Goal: Information Seeking & Learning: Find specific fact

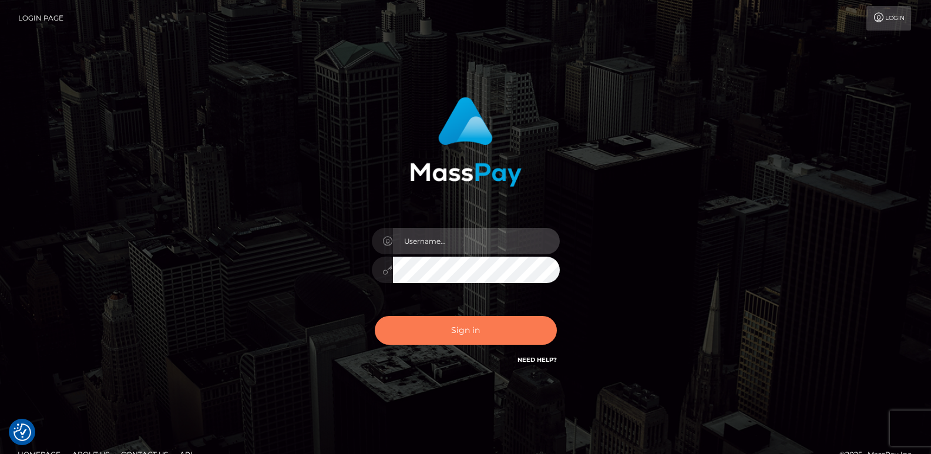
type input "ts2.es"
click at [449, 329] on button "Sign in" at bounding box center [466, 330] width 182 height 29
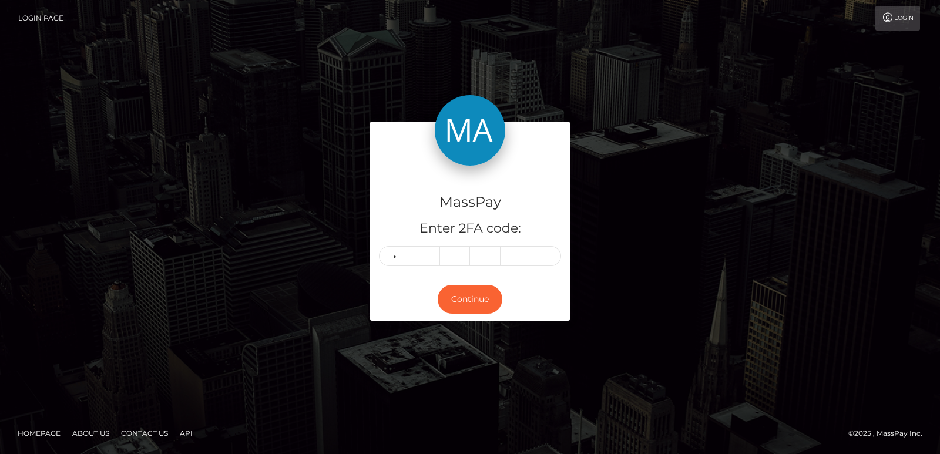
type input "0"
type input "8"
type input "2"
type input "7"
type input "8"
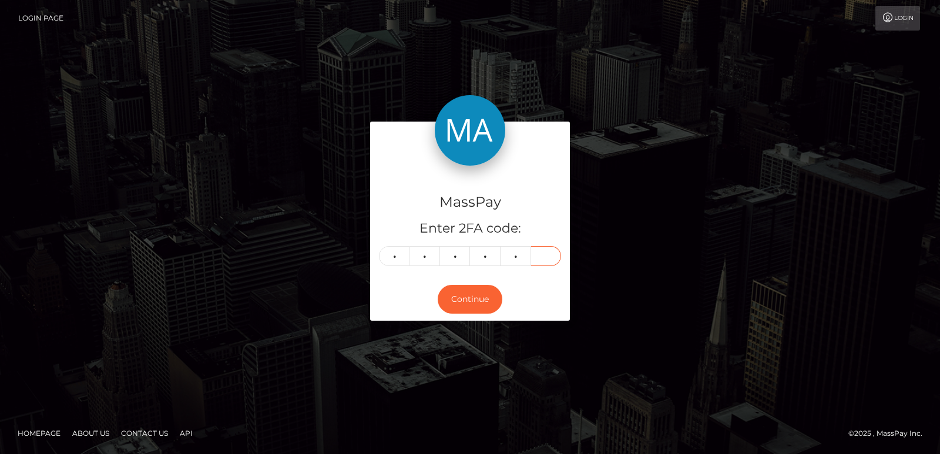
type input "0"
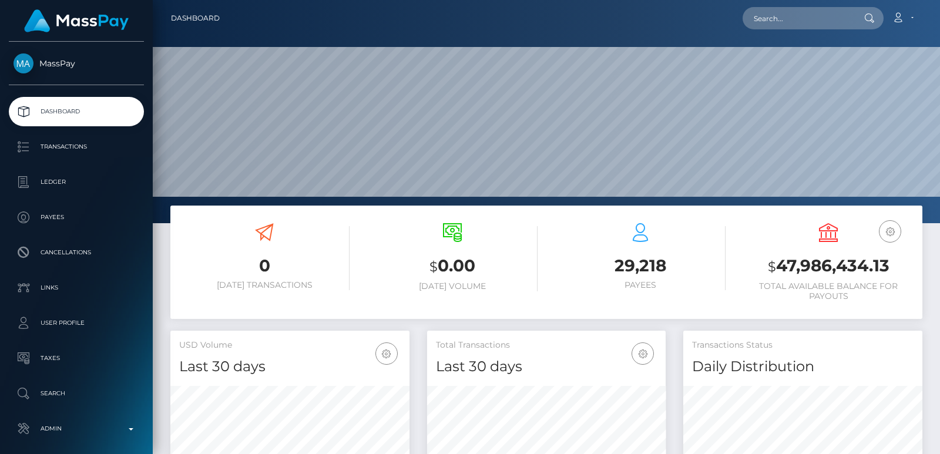
scroll to position [209, 239]
click at [787, 21] on input "text" at bounding box center [798, 18] width 110 height 22
paste input "[EMAIL_ADDRESS][DOMAIN_NAME]"
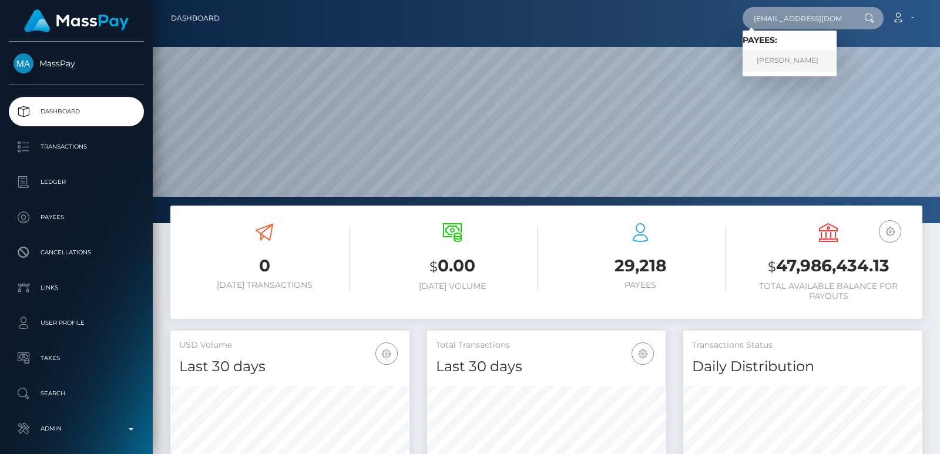
type input "kamrih729@gmail.com"
click at [766, 58] on link "Kamri Hurdle" at bounding box center [790, 61] width 94 height 22
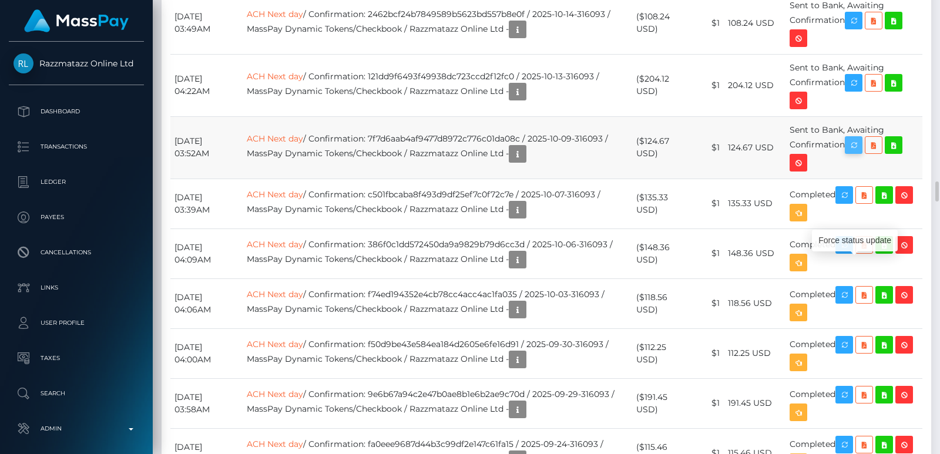
scroll to position [141, 239]
click at [861, 153] on icon "button" at bounding box center [854, 145] width 14 height 15
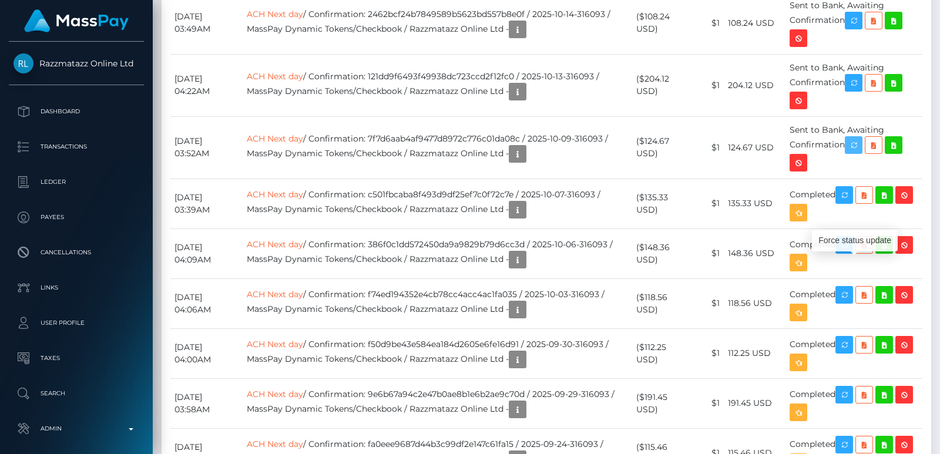
click at [861, 153] on icon "button" at bounding box center [854, 145] width 14 height 15
click at [938, 223] on div at bounding box center [935, 227] width 9 height 454
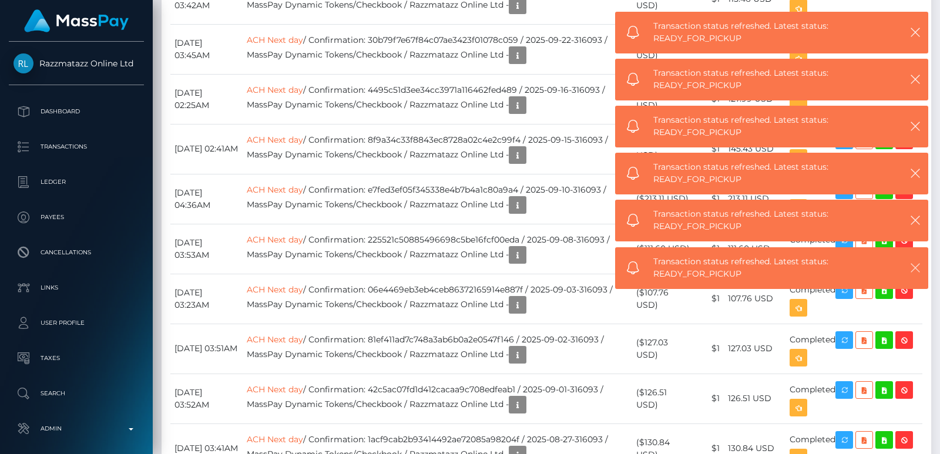
click at [920, 224] on td "Completed" at bounding box center [853, 199] width 137 height 50
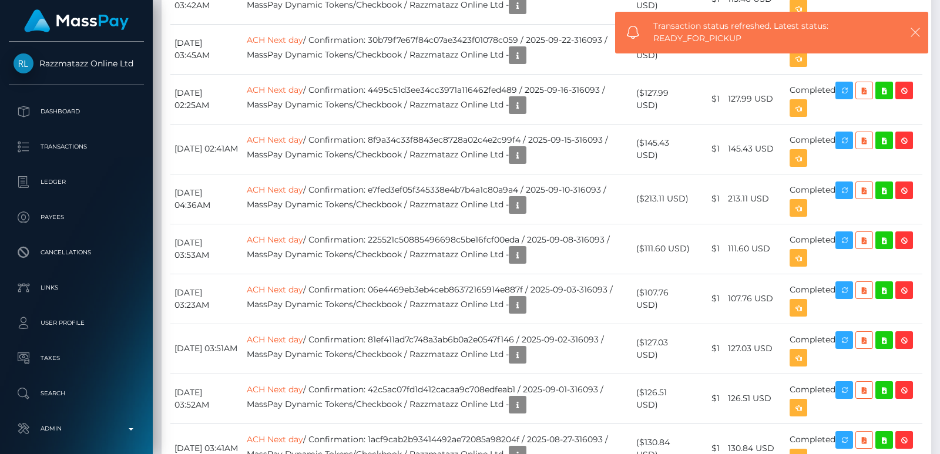
click at [915, 32] on icon "button" at bounding box center [915, 32] width 12 height 12
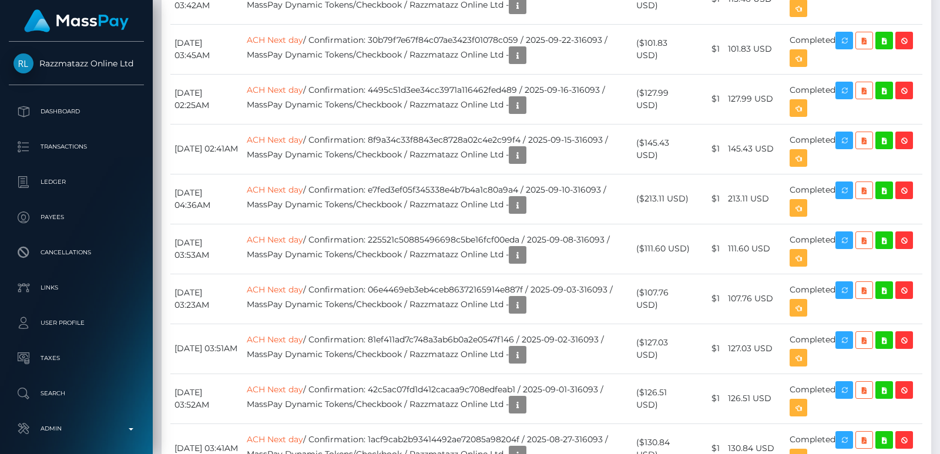
scroll to position [4124, 0]
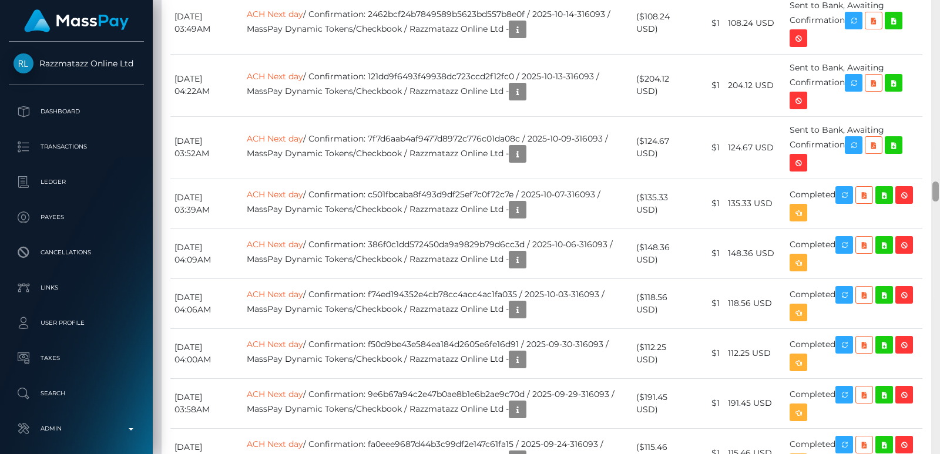
click at [936, 97] on div at bounding box center [935, 227] width 9 height 454
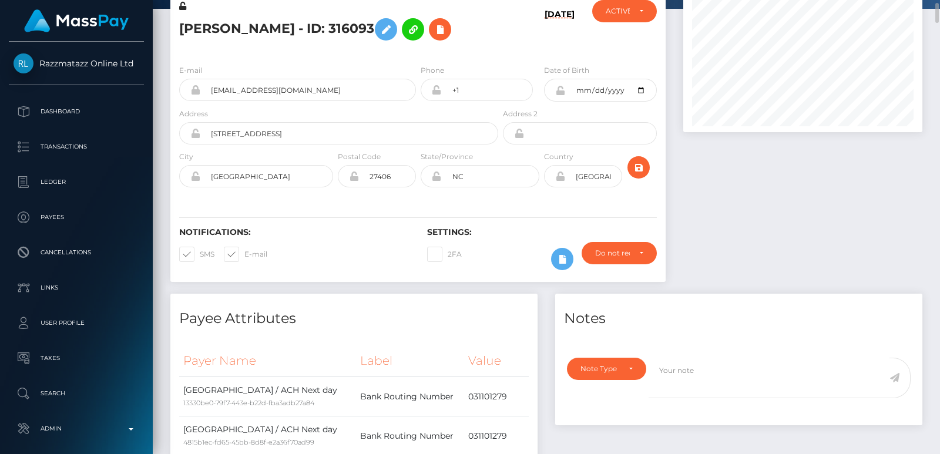
scroll to position [0, 0]
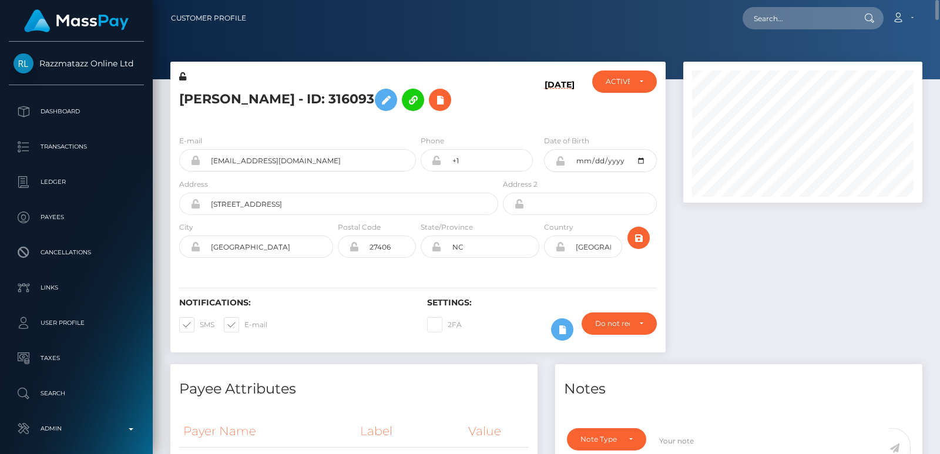
click at [204, 103] on h5 "Kamri Hurdle - ID: 316093" at bounding box center [335, 100] width 313 height 34
copy h5 "Kamri"
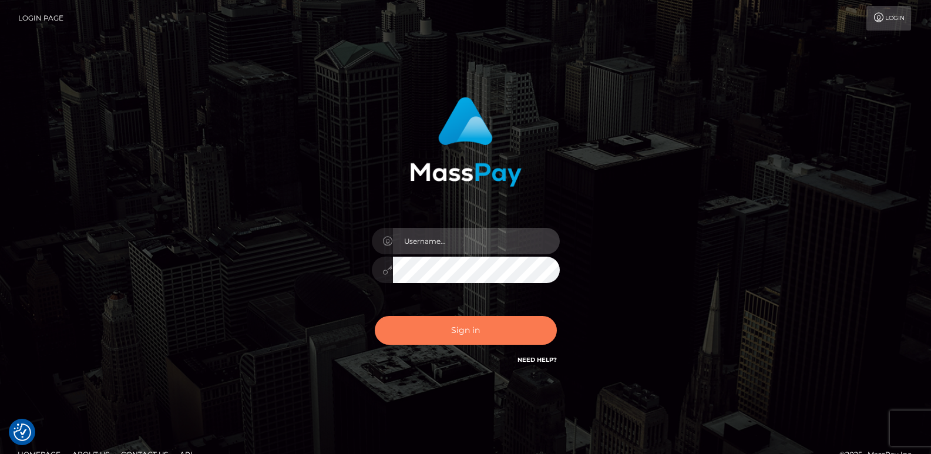
type input "ts2.es"
click at [434, 330] on button "Sign in" at bounding box center [466, 330] width 182 height 29
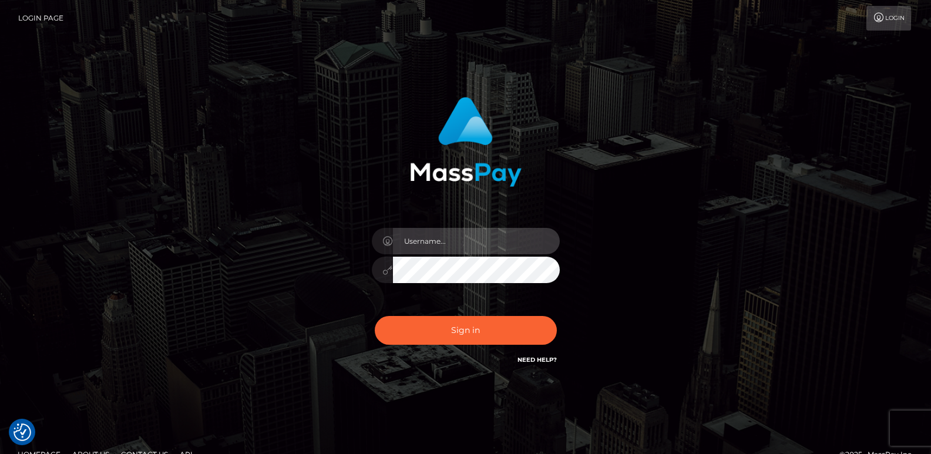
type input "ts2.es"
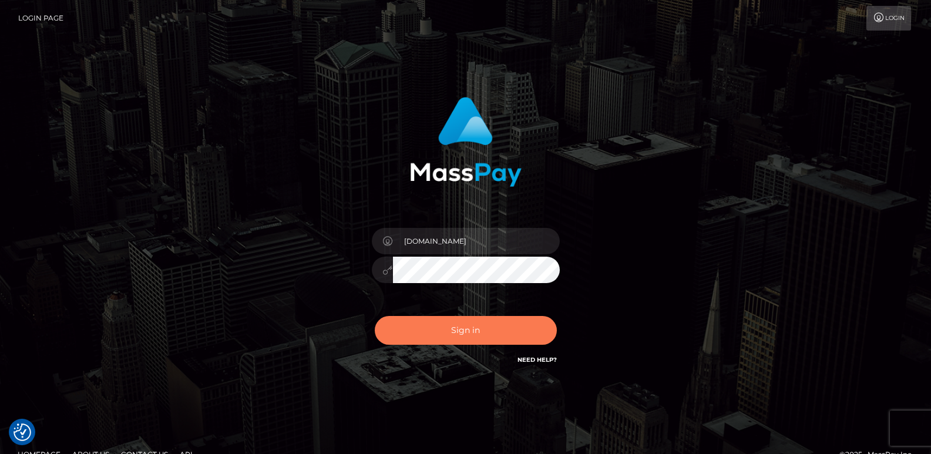
click at [434, 330] on button "Sign in" at bounding box center [466, 330] width 182 height 29
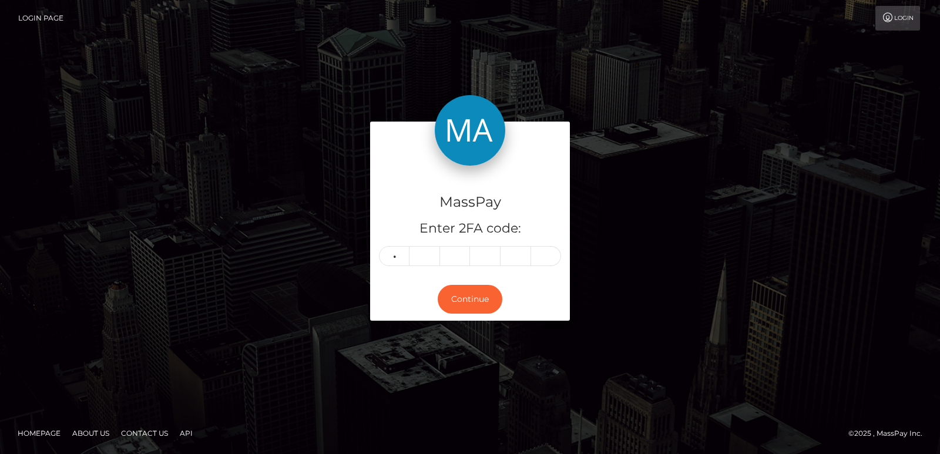
type input "8"
type input "9"
type input "3"
type input "4"
type input "8"
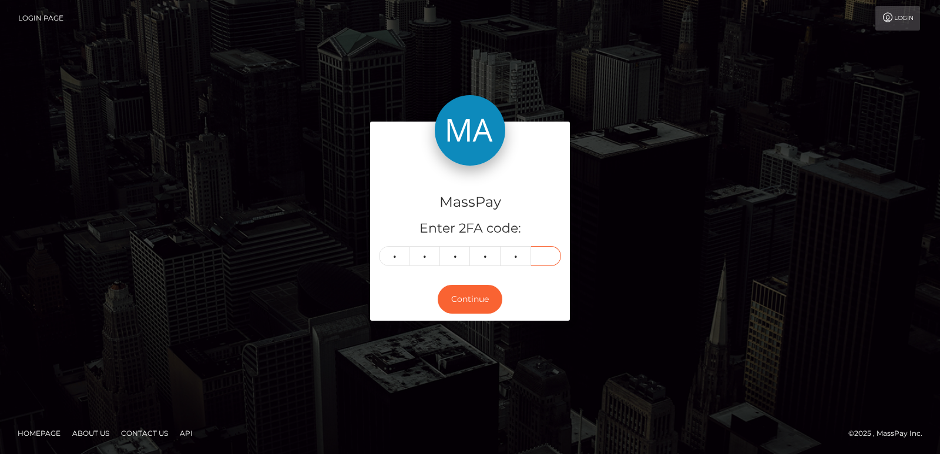
type input "3"
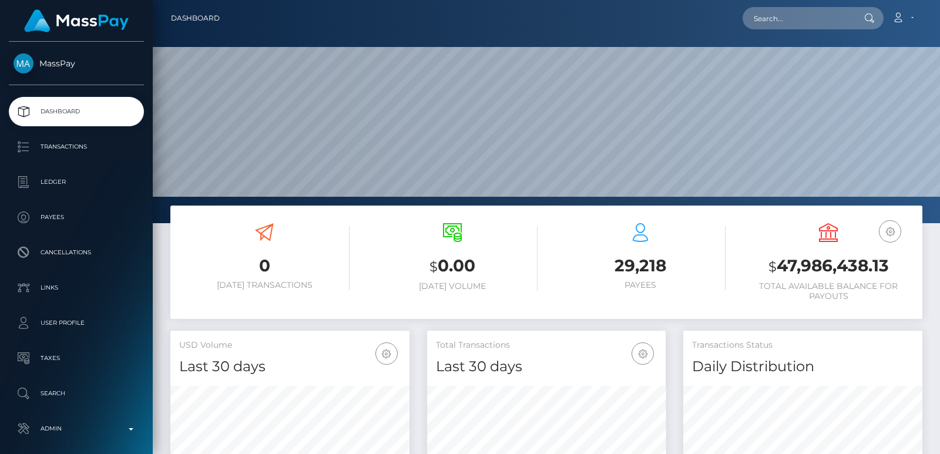
scroll to position [209, 239]
click at [775, 21] on input "text" at bounding box center [798, 18] width 110 height 22
paste input "thewhitenergroup@gmail.com"
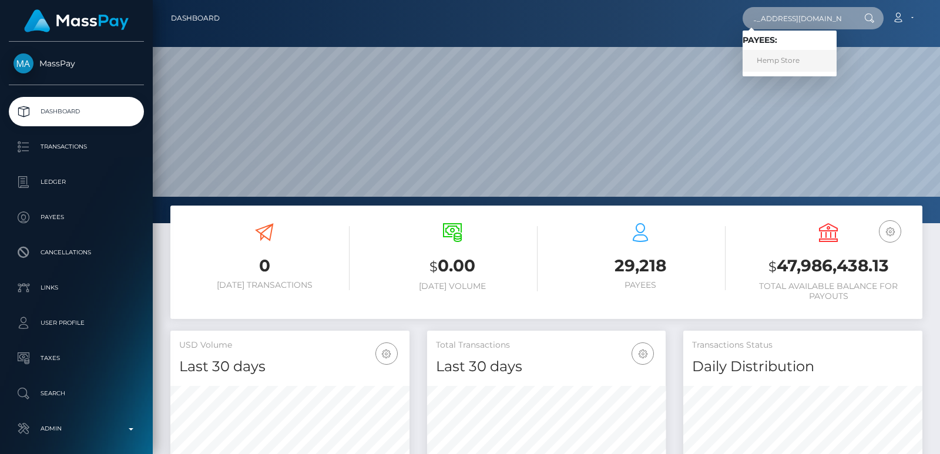
type input "thewhitenergroup@gmail.com"
click at [755, 57] on link "Hemp Store" at bounding box center [790, 61] width 94 height 22
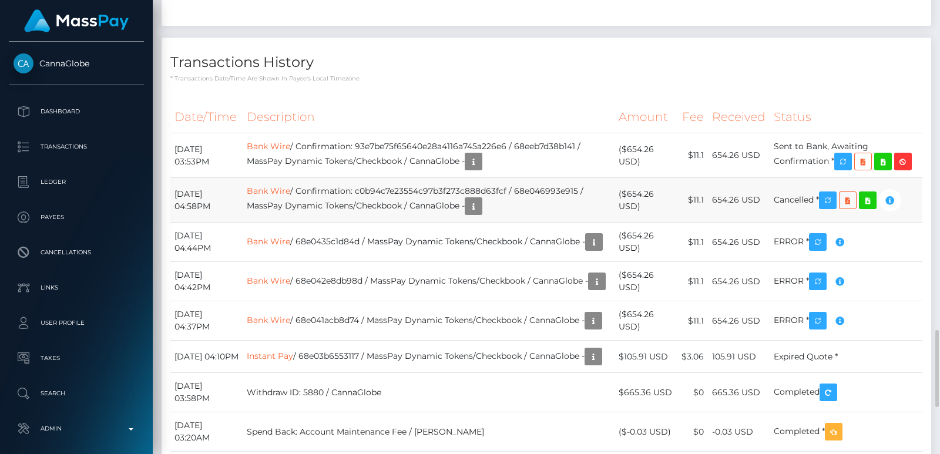
scroll to position [141, 239]
click at [493, 145] on div "Date/Time Description Amount Fee Received Status Bank Wire Bank Wire Bank Wire" at bounding box center [547, 326] width 770 height 469
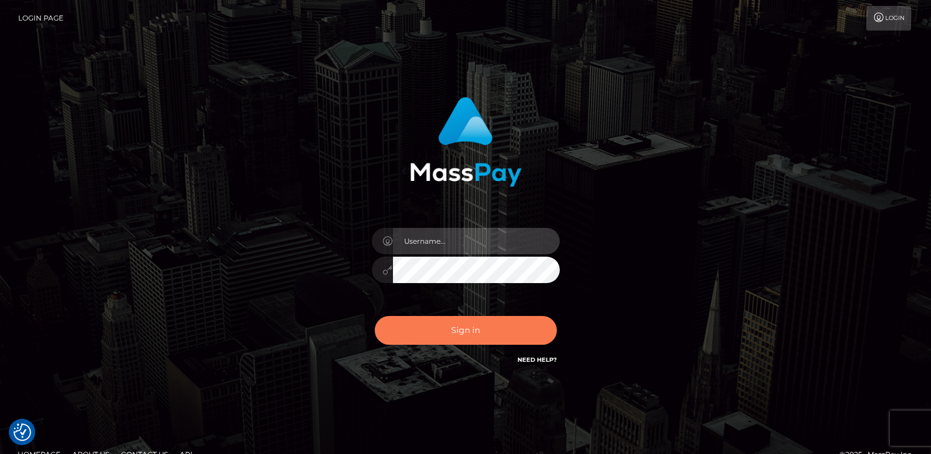
type input "[DOMAIN_NAME]"
click at [436, 329] on button "Sign in" at bounding box center [466, 330] width 182 height 29
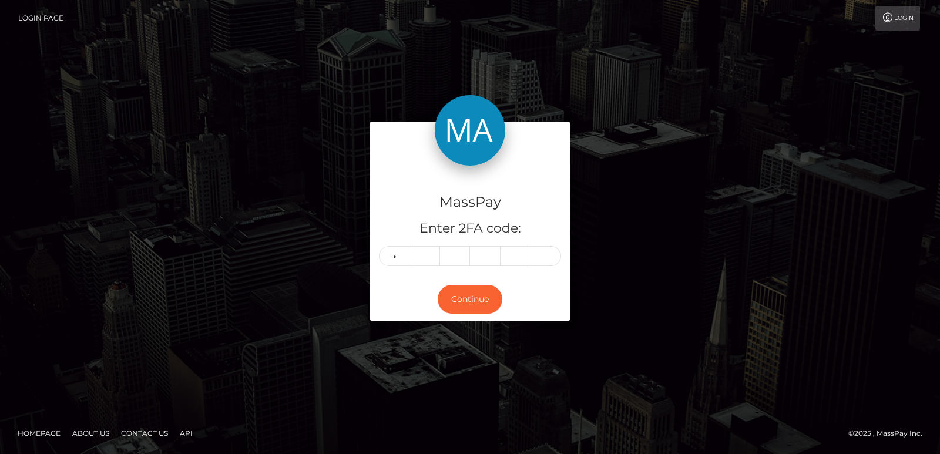
type input "6"
type input "1"
type input "5"
type input "9"
type input "0"
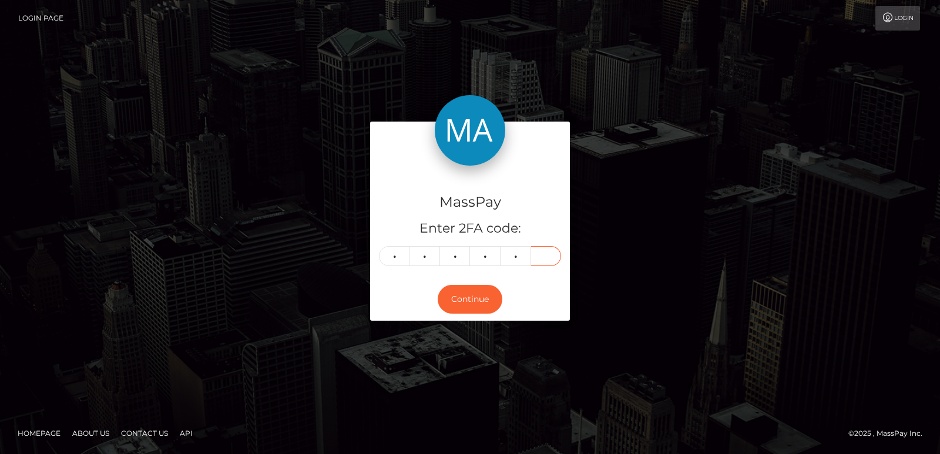
type input "7"
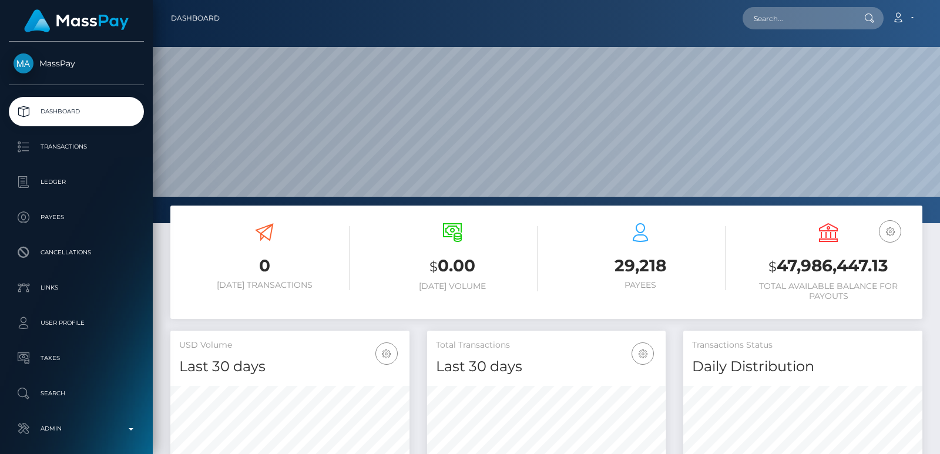
scroll to position [209, 239]
click at [768, 15] on input "text" at bounding box center [798, 18] width 110 height 22
paste input "thewhitenergroup@gmail.com"
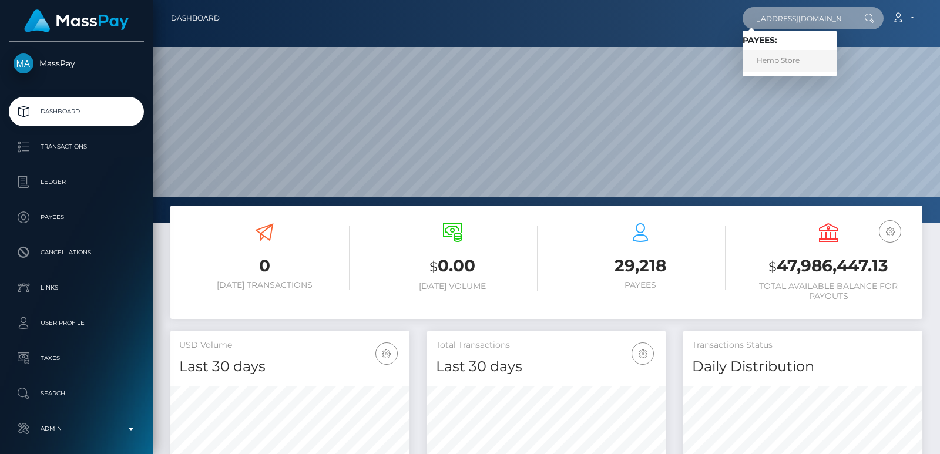
type input "thewhitenergroup@gmail.com"
click at [776, 58] on link "Hemp Store" at bounding box center [790, 61] width 94 height 22
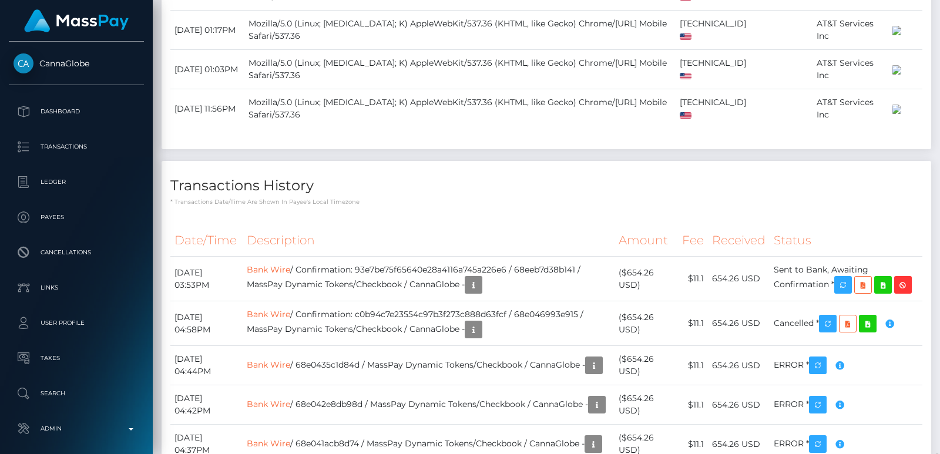
scroll to position [1956, 0]
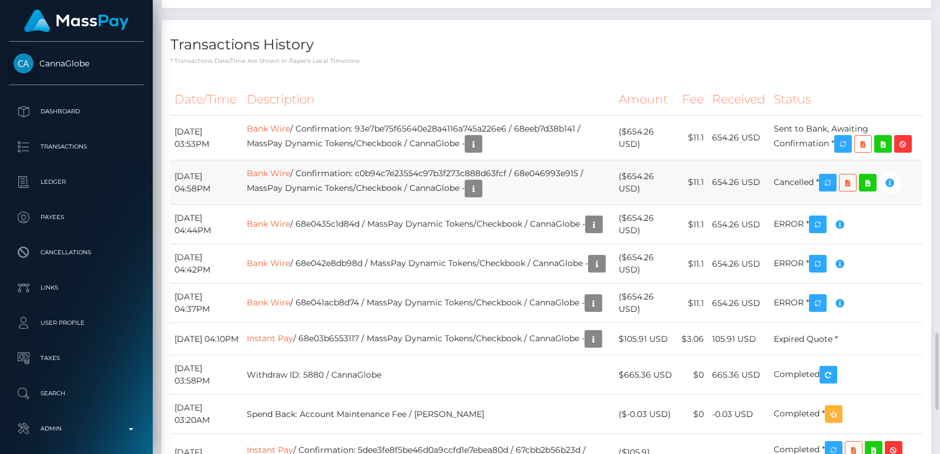
drag, startPoint x: 314, startPoint y: 243, endPoint x: 446, endPoint y: 241, distance: 132.2
drag, startPoint x: 446, startPoint y: 241, endPoint x: 318, endPoint y: 228, distance: 128.7
click at [318, 160] on td "Bank Wire / Confirmation: 93e7be75f65640e28a4116a745a226e6 / 68eeb7d38b141 / Ma…" at bounding box center [429, 138] width 372 height 45
drag, startPoint x: 314, startPoint y: 244, endPoint x: 526, endPoint y: 233, distance: 212.3
click at [526, 205] on td "Bank Wire / Confirmation: c0b94c7e23554c97b3f273c888d63fcf / 68e046993e915 / Ma…" at bounding box center [429, 182] width 372 height 45
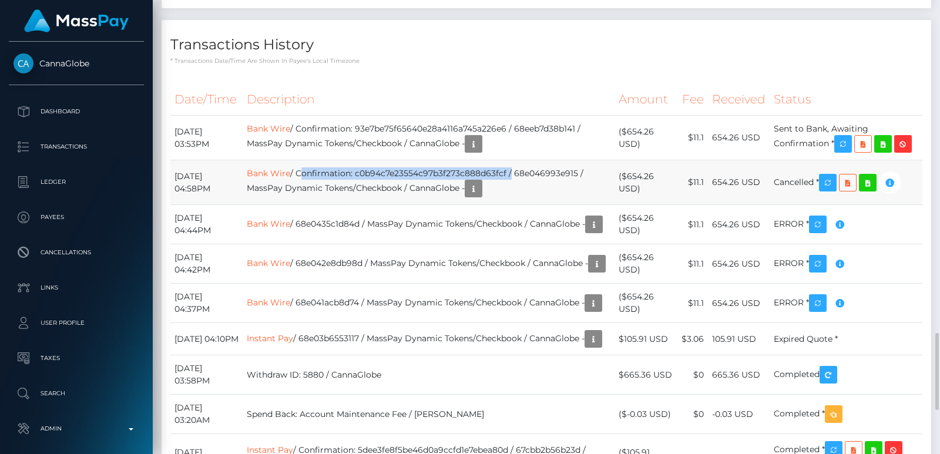
copy td "Confirmation: c0b94c7e23554c97b3f273c888d63fcf"
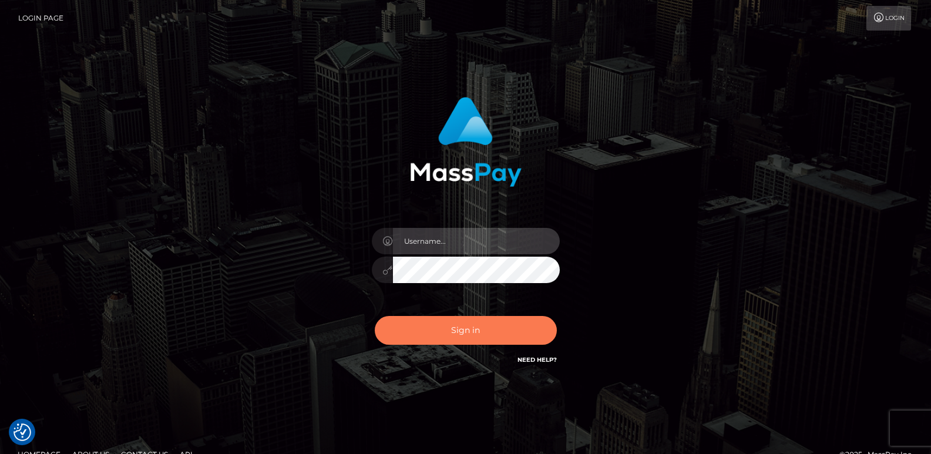
type input "ts2.es"
click at [422, 322] on button "Sign in" at bounding box center [466, 330] width 182 height 29
click at [422, 334] on button "Sign in" at bounding box center [466, 330] width 182 height 29
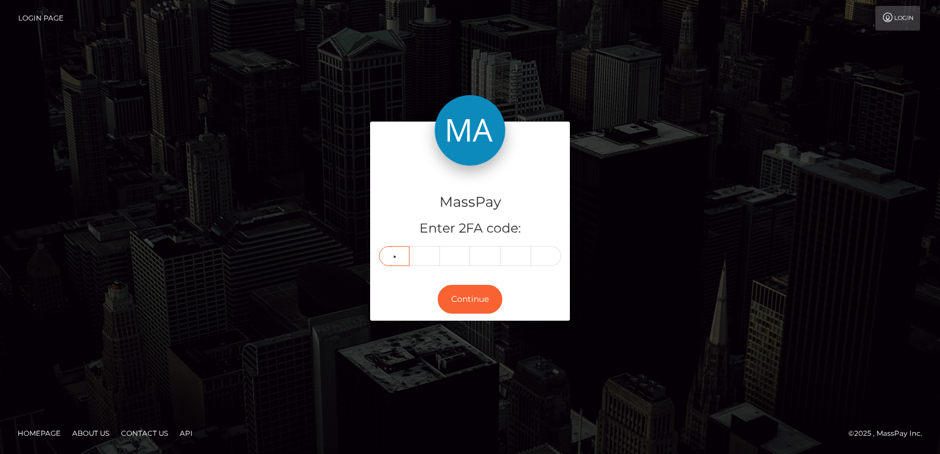
type input "6"
type input "8"
type input "0"
type input "3"
type input "9"
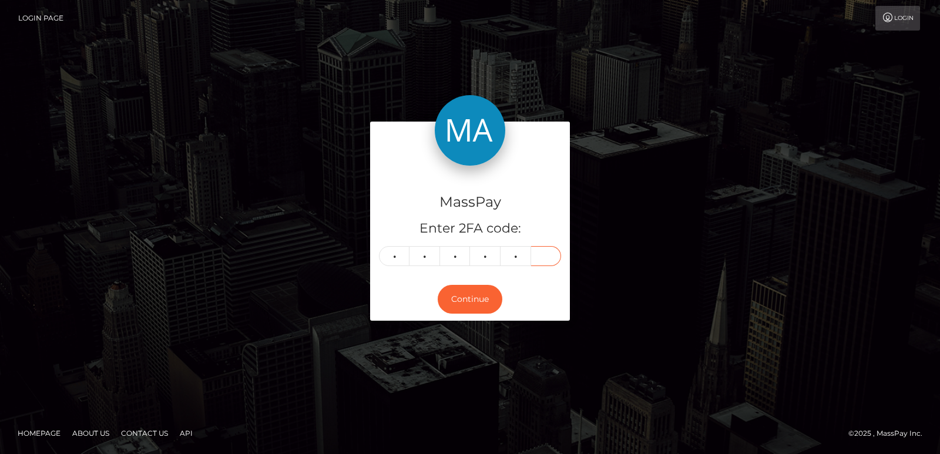
type input "6"
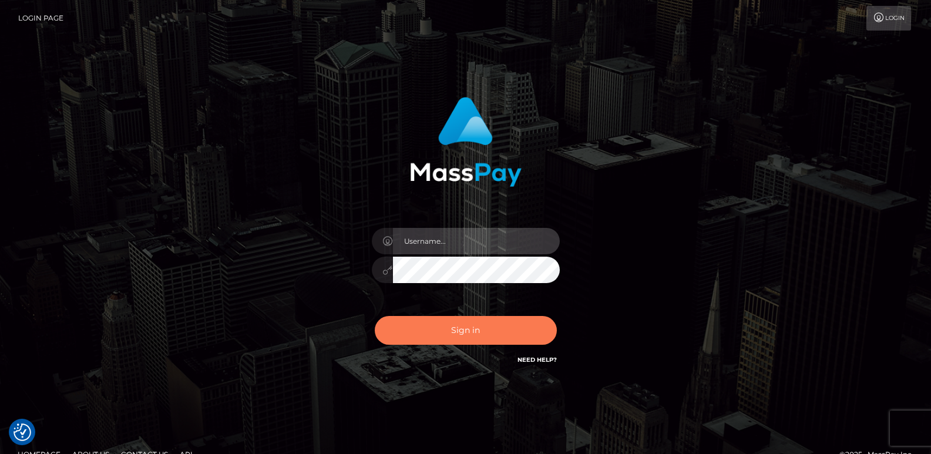
type input "[DOMAIN_NAME]"
click at [464, 335] on button "Sign in" at bounding box center [466, 330] width 182 height 29
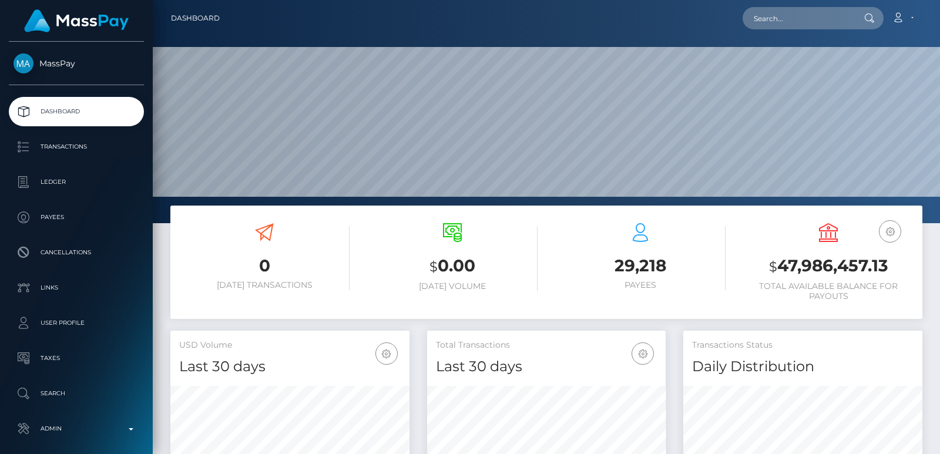
scroll to position [323, 239]
click at [766, 18] on input "text" at bounding box center [798, 18] width 110 height 22
paste input "maurovogelruiz@gmail.com"
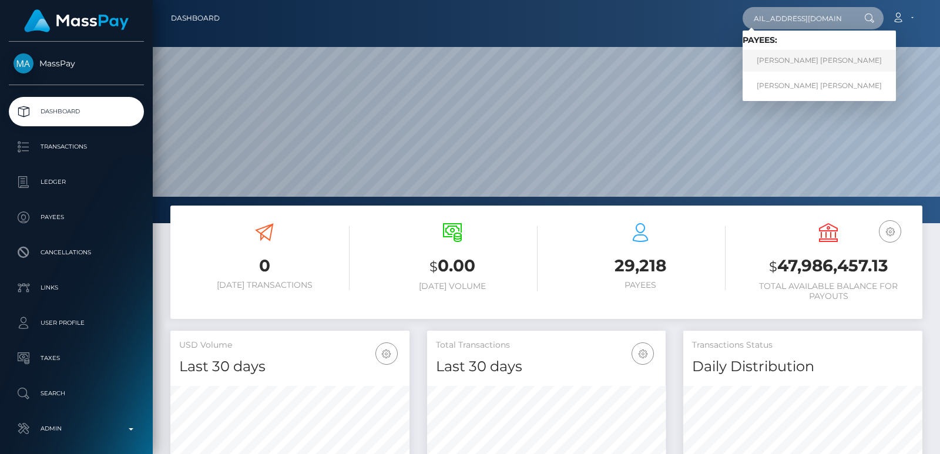
type input "maurovogelruiz@gmail.com"
click at [774, 59] on link "Mauricio Jose Vogel Ruiz" at bounding box center [819, 61] width 153 height 22
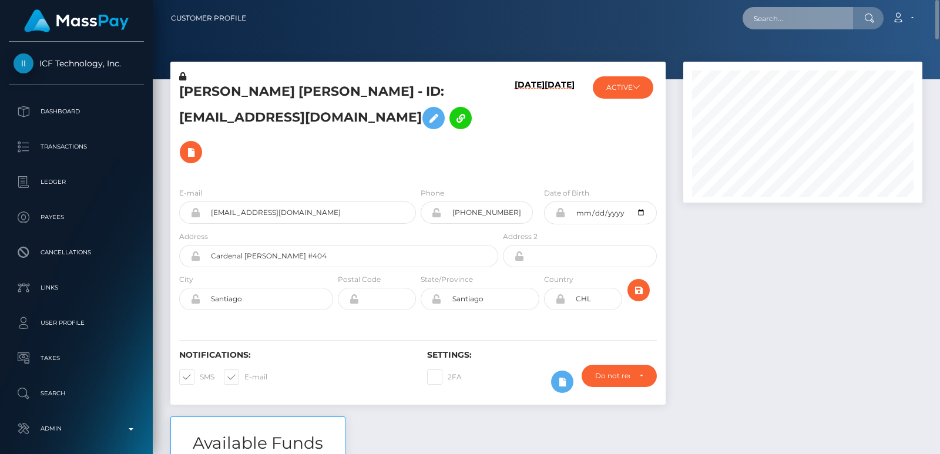
click at [791, 21] on input "text" at bounding box center [798, 18] width 110 height 22
paste input "enogsiluosym@icloud.com"
type input "enogsiluosym@icloud.com"
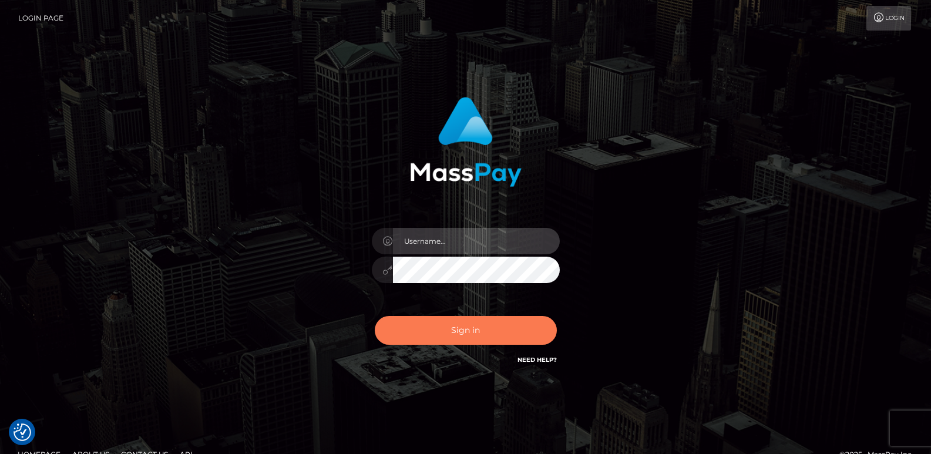
type input "ts2.es"
click at [465, 325] on button "Sign in" at bounding box center [466, 330] width 182 height 29
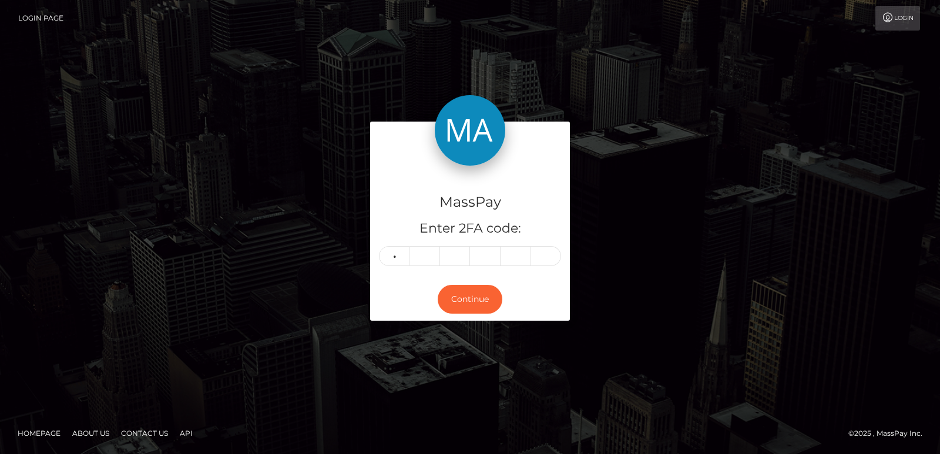
type input "8"
type input "7"
type input "6"
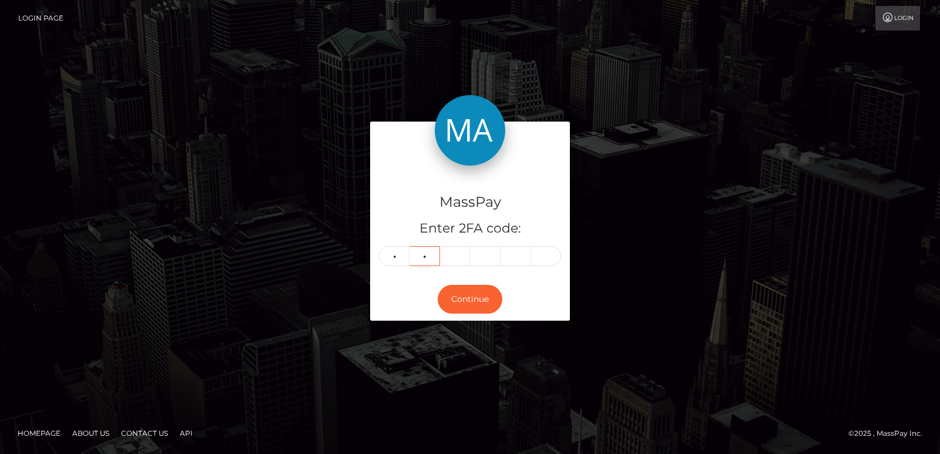
type input "1"
type input "4"
type input "5"
type input "1"
type input "2"
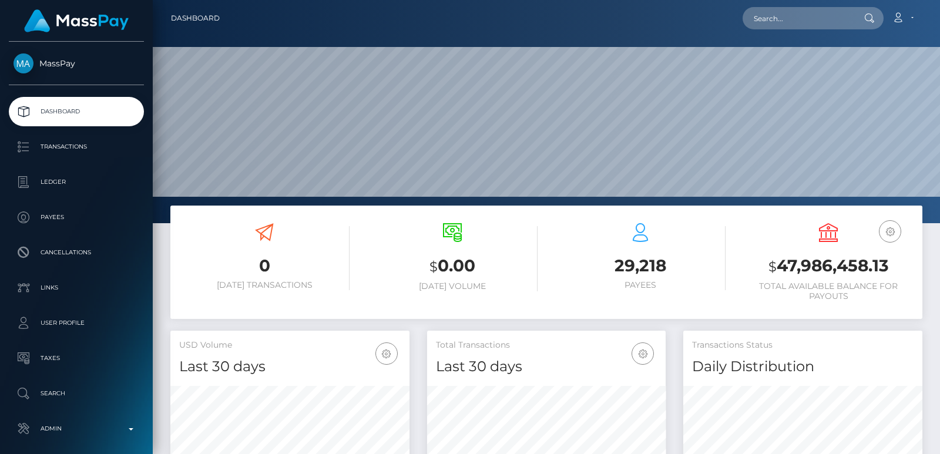
scroll to position [209, 239]
click at [768, 19] on input "text" at bounding box center [798, 18] width 110 height 22
paste input "enogsiluosym@icloud.com"
type input "enogsiluosym@icloud.com"
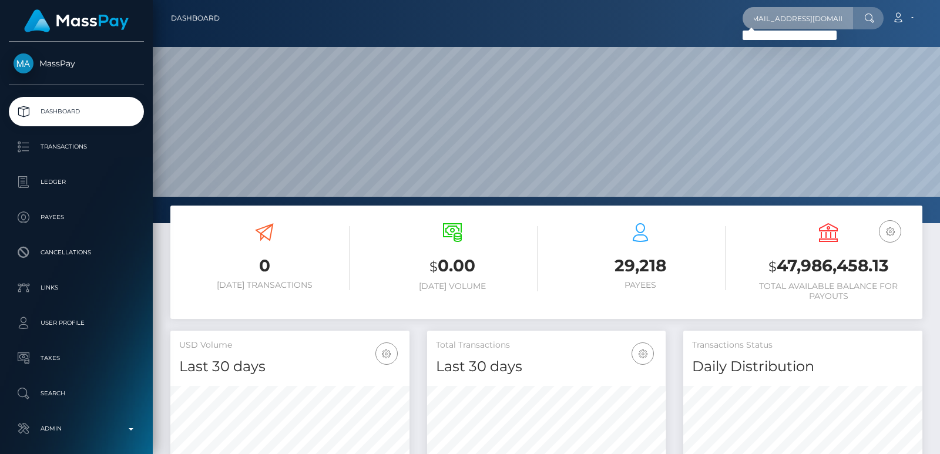
scroll to position [0, 0]
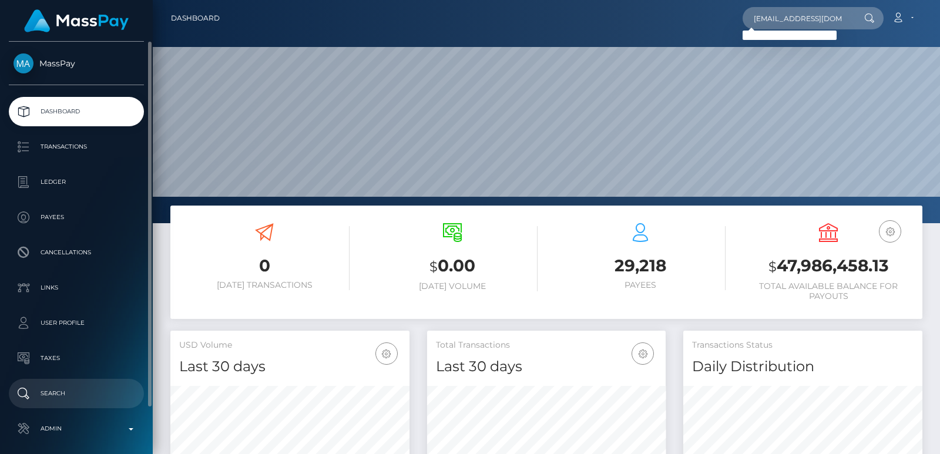
click at [99, 383] on link "Search" at bounding box center [76, 393] width 135 height 29
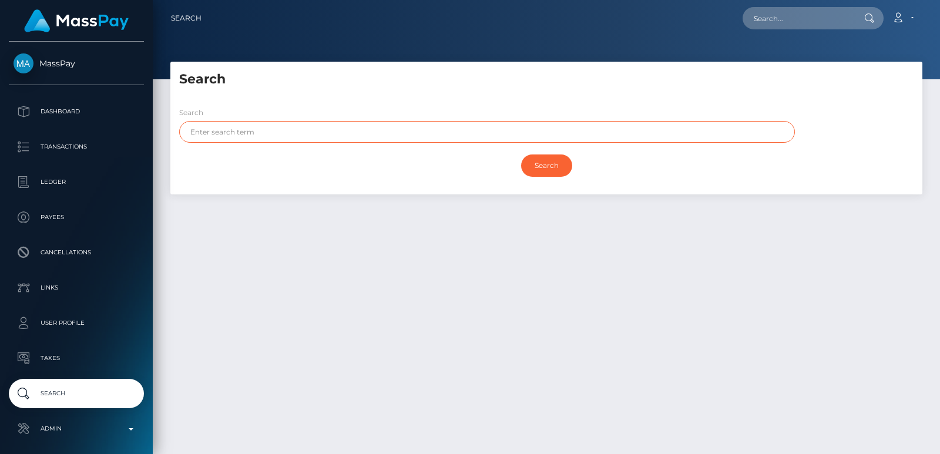
click at [232, 134] on input "text" at bounding box center [487, 132] width 616 height 22
paste input "[PERSON_NAME]"
type input "[PERSON_NAME]"
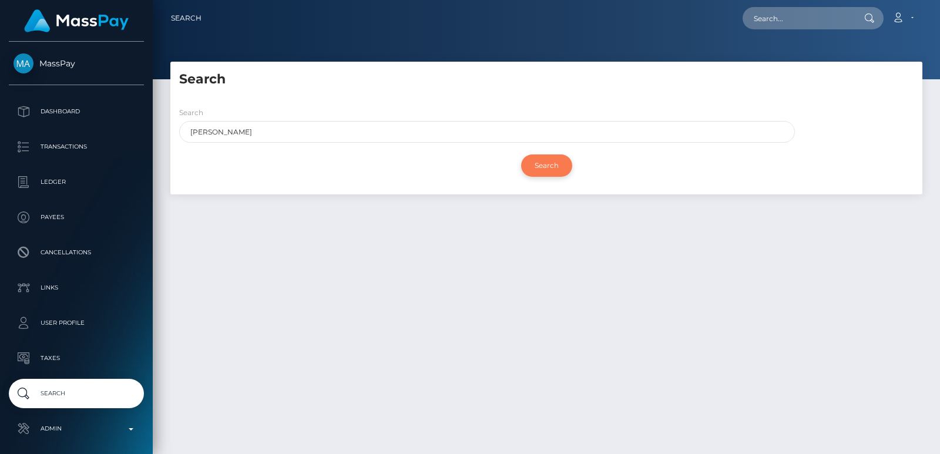
click at [548, 166] on input "Search" at bounding box center [546, 166] width 51 height 22
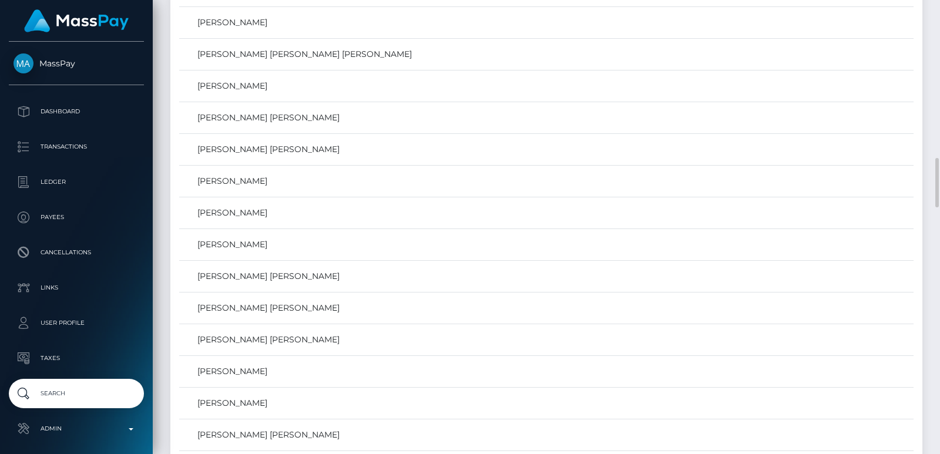
scroll to position [1551, 0]
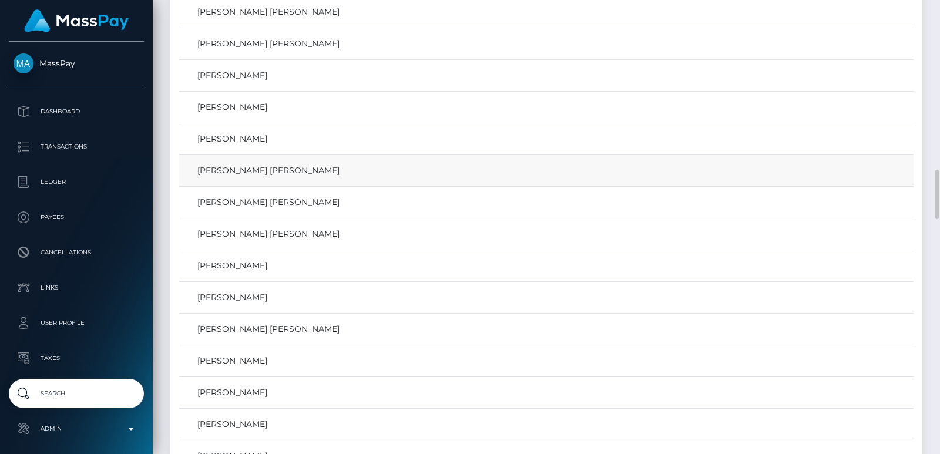
click at [243, 161] on td "[PERSON_NAME] [PERSON_NAME]" at bounding box center [546, 171] width 734 height 32
click at [233, 169] on link "[PERSON_NAME] [PERSON_NAME]" at bounding box center [546, 170] width 726 height 17
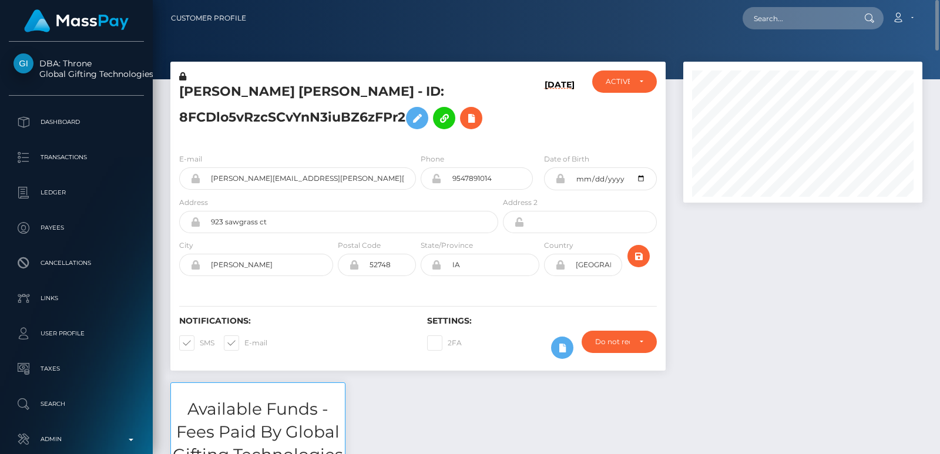
drag, startPoint x: 221, startPoint y: 72, endPoint x: 220, endPoint y: 82, distance: 9.4
click at [220, 82] on div "BRENNAN MATTHEW NEIBER - ID: 8FCDlo5vRzcSCvYnN3iuBZ6zFPr2" at bounding box center [335, 106] width 330 height 73
click at [221, 90] on h5 "BRENNAN MATTHEW NEIBER - ID: 8FCDlo5vRzcSCvYnN3iuBZ6zFPr2" at bounding box center [335, 109] width 313 height 52
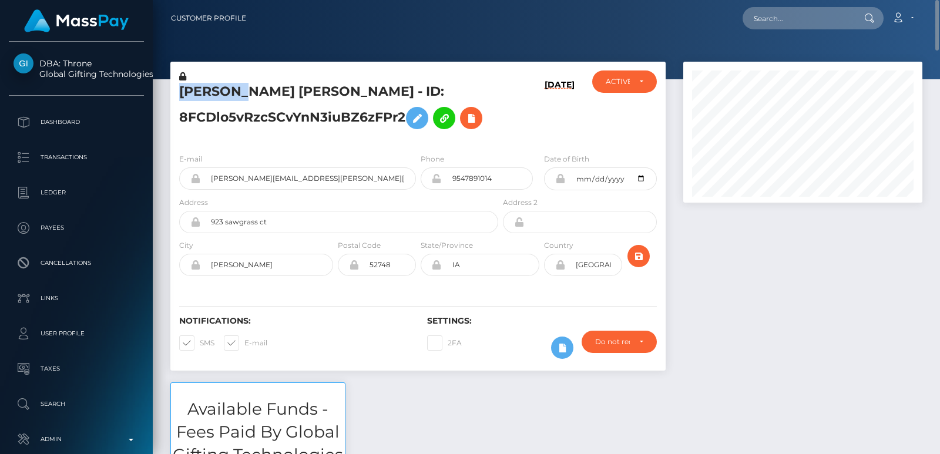
click at [221, 90] on h5 "BRENNAN MATTHEW NEIBER - ID: 8FCDlo5vRzcSCvYnN3iuBZ6zFPr2" at bounding box center [335, 109] width 313 height 52
copy h5 "BRENNAN"
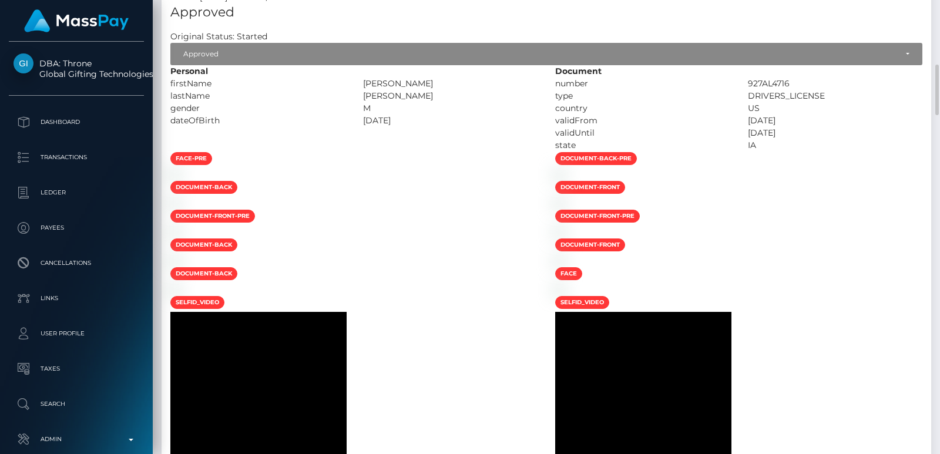
scroll to position [1040, 0]
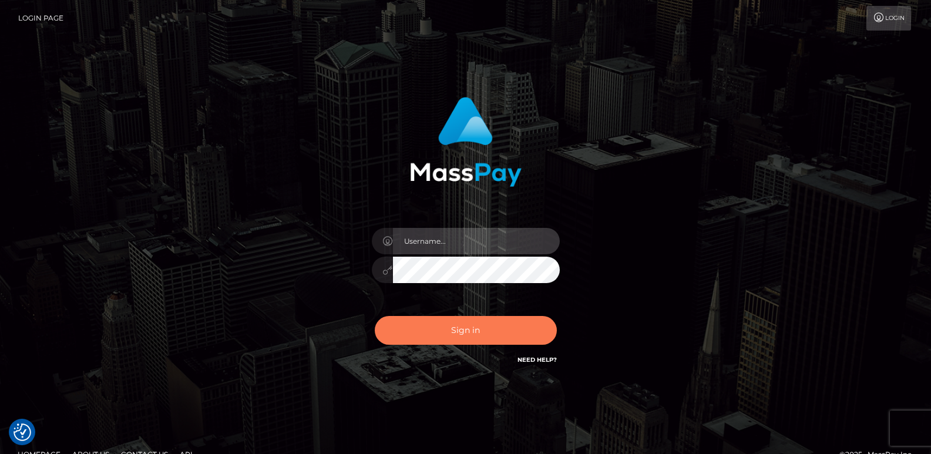
type input "[DOMAIN_NAME]"
click at [424, 321] on button "Sign in" at bounding box center [466, 330] width 182 height 29
type input "ts2.es"
click at [431, 335] on button "Sign in" at bounding box center [466, 330] width 182 height 29
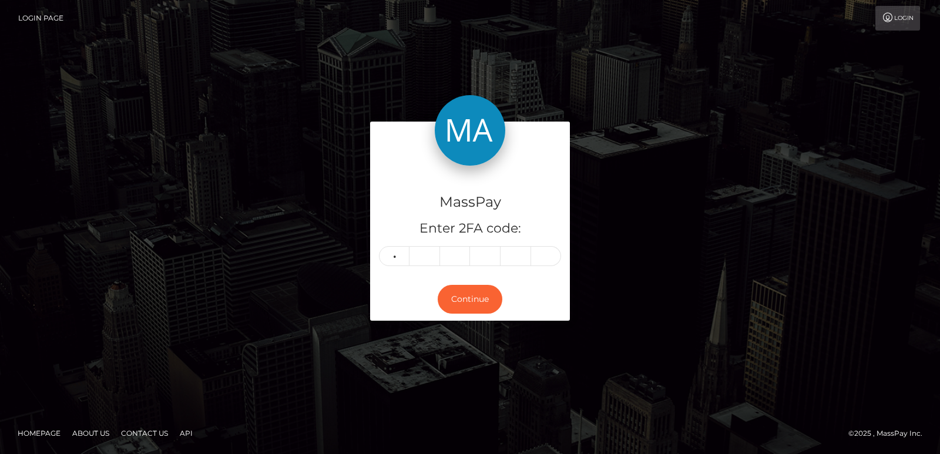
type input "8"
type input "0"
type input "1"
type input "5"
type input "2"
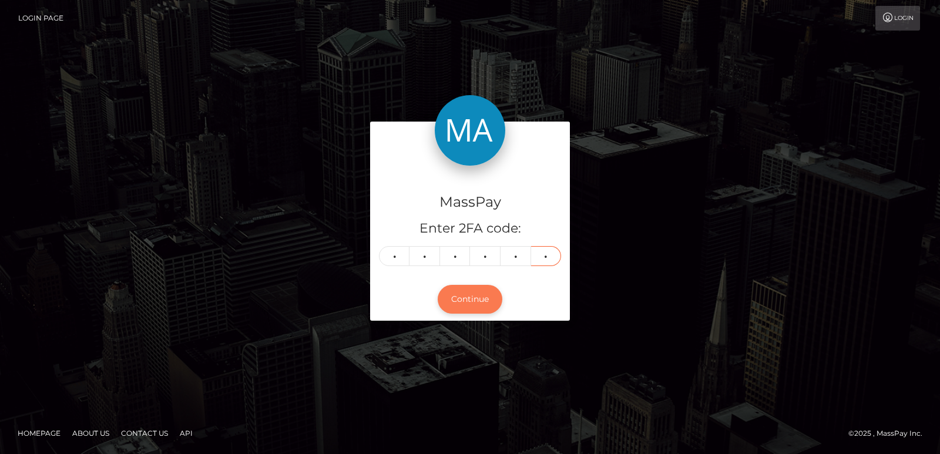
type input "1"
click at [486, 307] on button "Continue" at bounding box center [470, 299] width 65 height 29
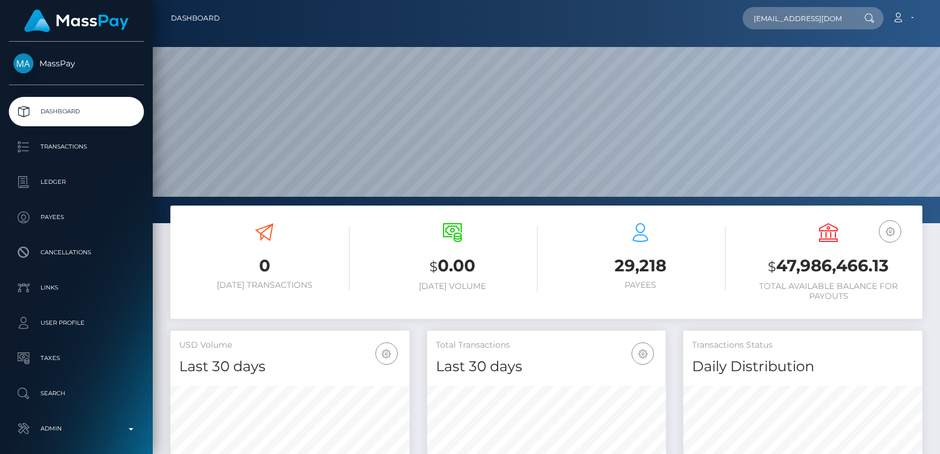
scroll to position [209, 239]
type input "[EMAIL_ADDRESS][DOMAIN_NAME]"
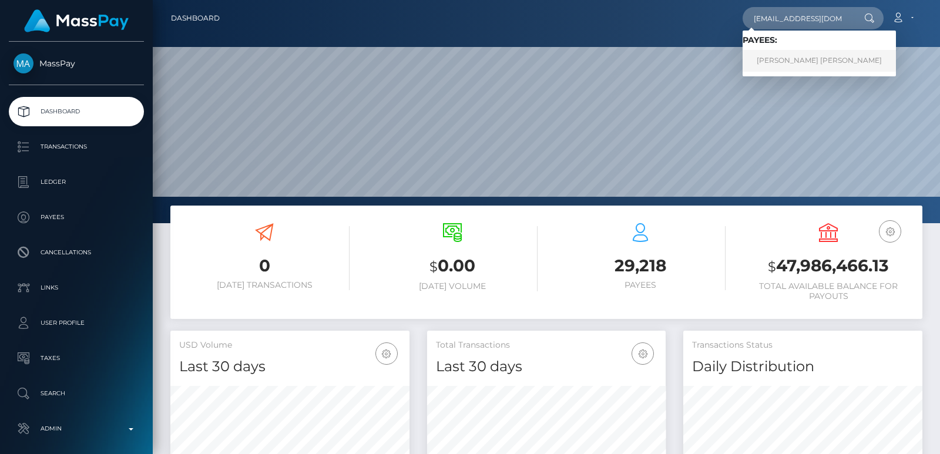
click at [820, 68] on link "WILLIAM WAINWRIGHT ENGLEBY" at bounding box center [819, 61] width 153 height 22
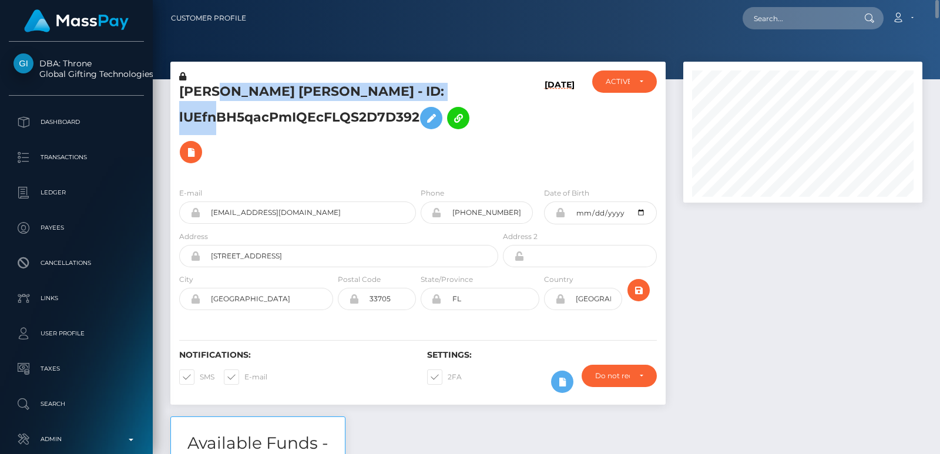
drag, startPoint x: 221, startPoint y: 105, endPoint x: 220, endPoint y: 98, distance: 6.7
click at [220, 98] on h5 "WILLIAM WAINWRIGHT ENGLEBY - ID: lUEfnBH5qacPmIQEcFLQS2D7D392" at bounding box center [335, 126] width 313 height 86
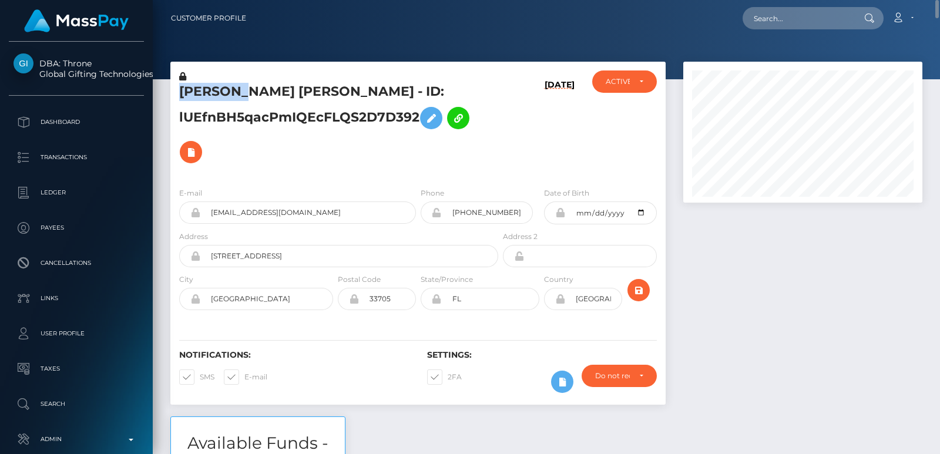
click at [220, 98] on h5 "WILLIAM WAINWRIGHT ENGLEBY - ID: lUEfnBH5qacPmIQEcFLQS2D7D392" at bounding box center [335, 126] width 313 height 86
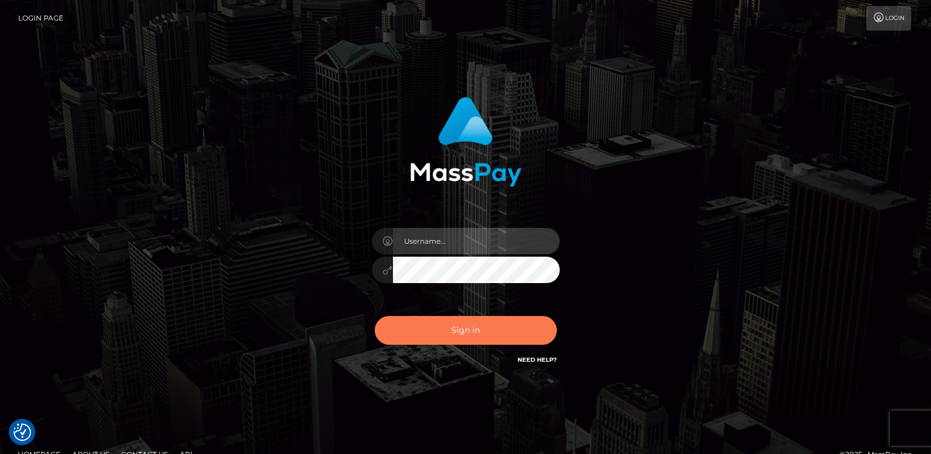
type input "[DOMAIN_NAME]"
click at [480, 329] on button "Sign in" at bounding box center [466, 330] width 182 height 29
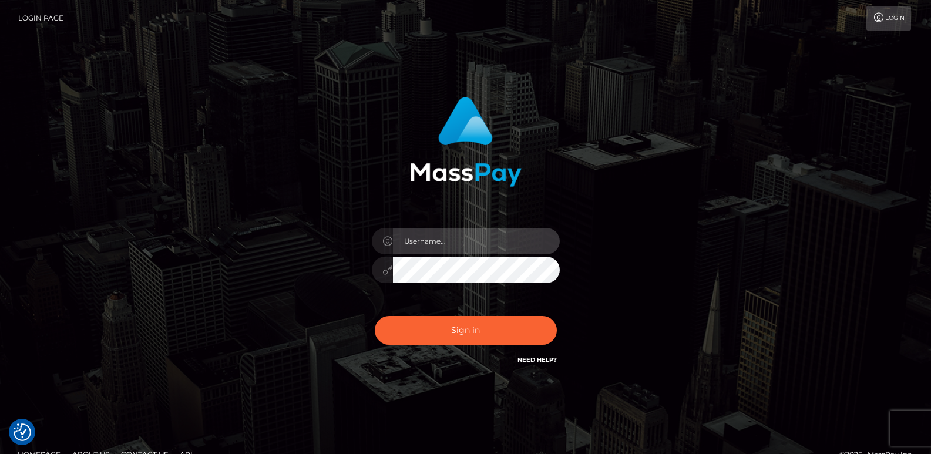
type input "[DOMAIN_NAME]"
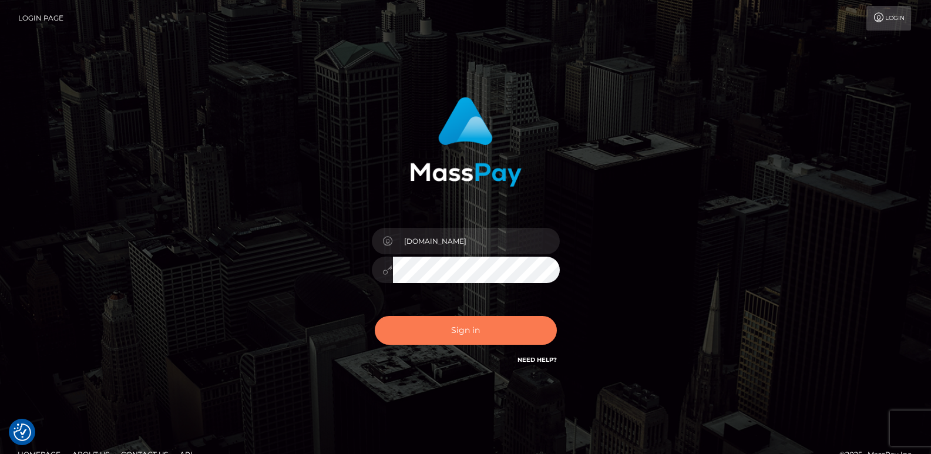
click at [480, 329] on button "Sign in" at bounding box center [466, 330] width 182 height 29
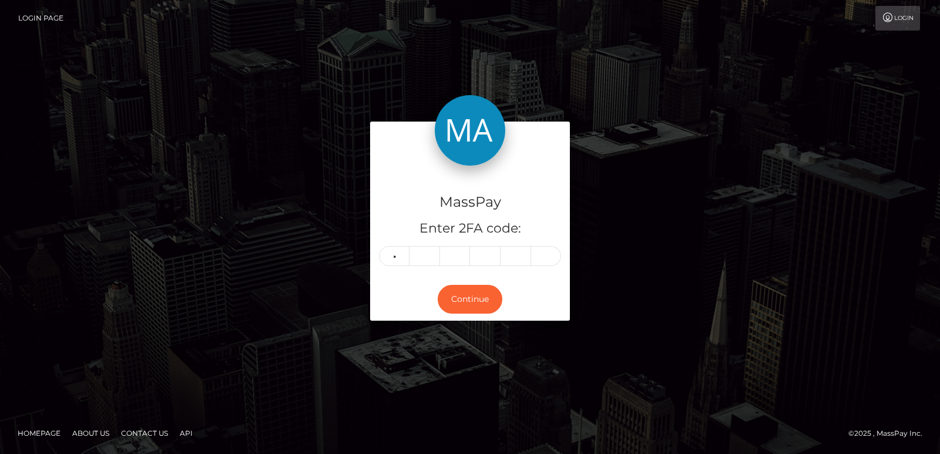
type input "4"
type input "9"
type input "8"
type input "3"
type input "0"
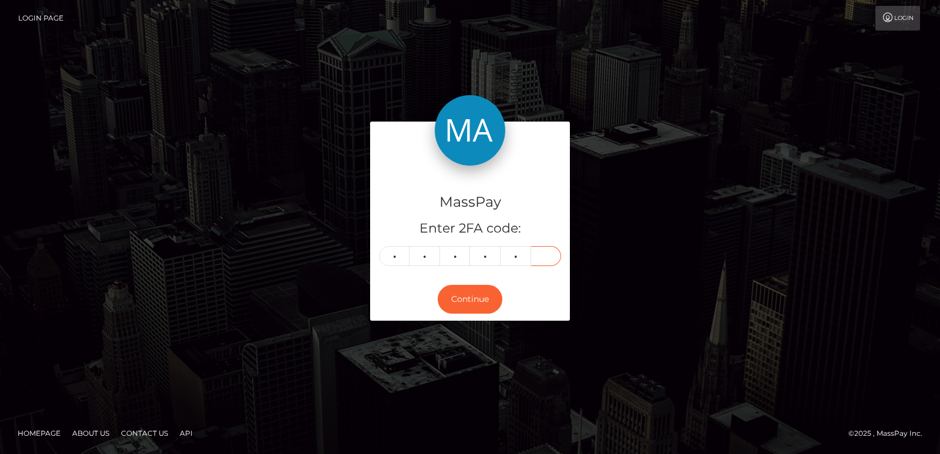
type input "4"
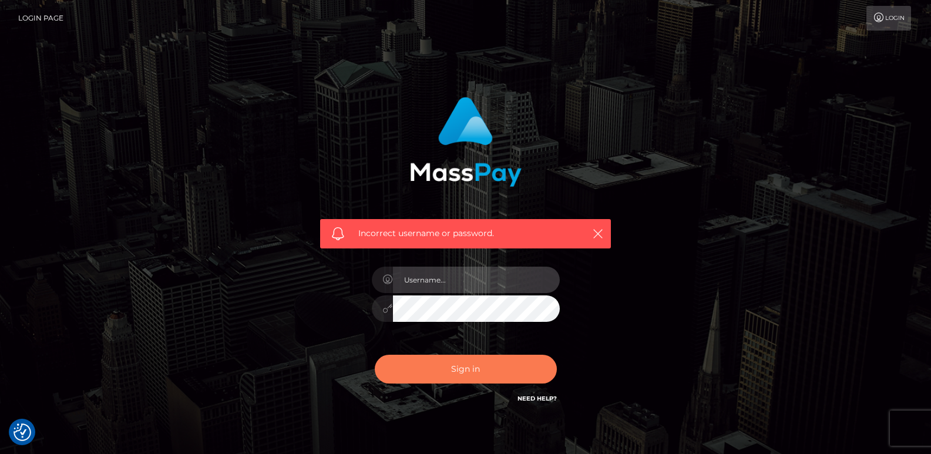
type input "[DOMAIN_NAME]"
click at [424, 379] on button "Sign in" at bounding box center [466, 369] width 182 height 29
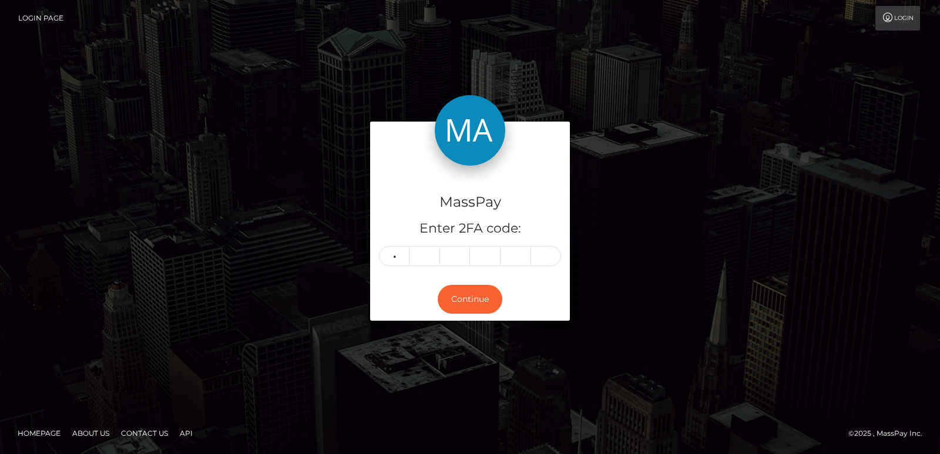
type input "4"
type input "9"
type input "1"
type input "3"
type input "0"
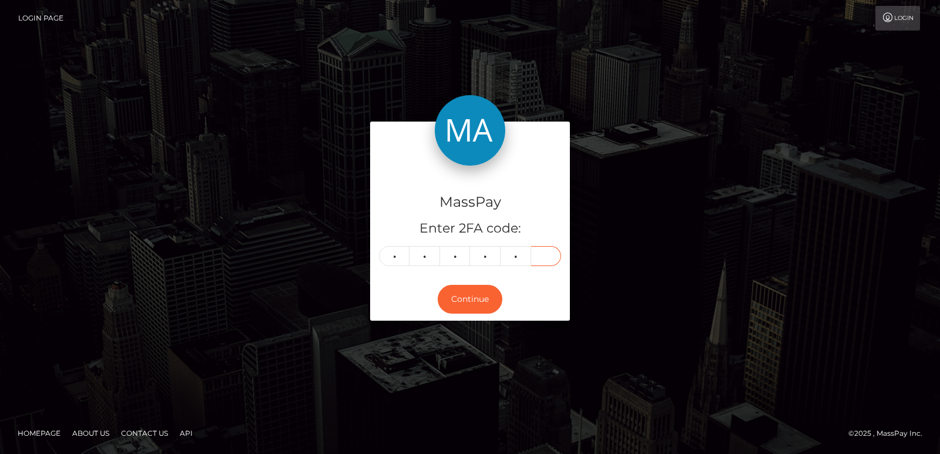
type input "4"
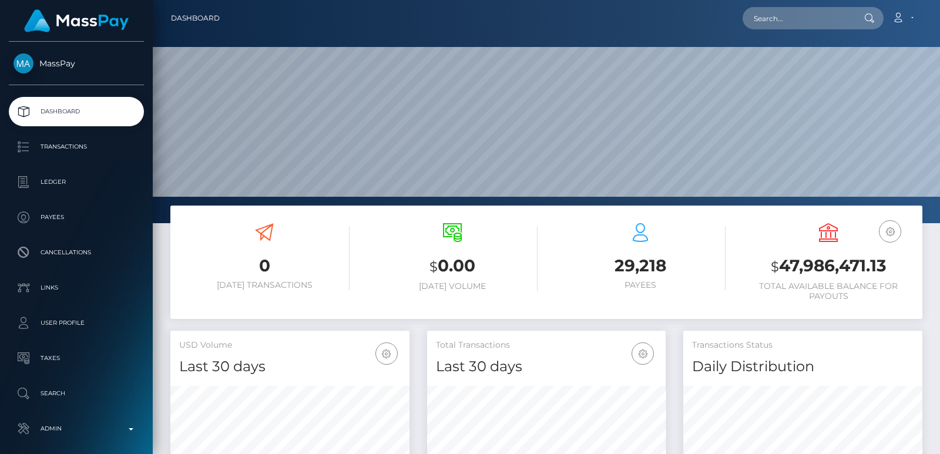
scroll to position [209, 239]
click at [775, 29] on input "text" at bounding box center [798, 18] width 110 height 22
paste input "crucial.ambitions@gmail.com"
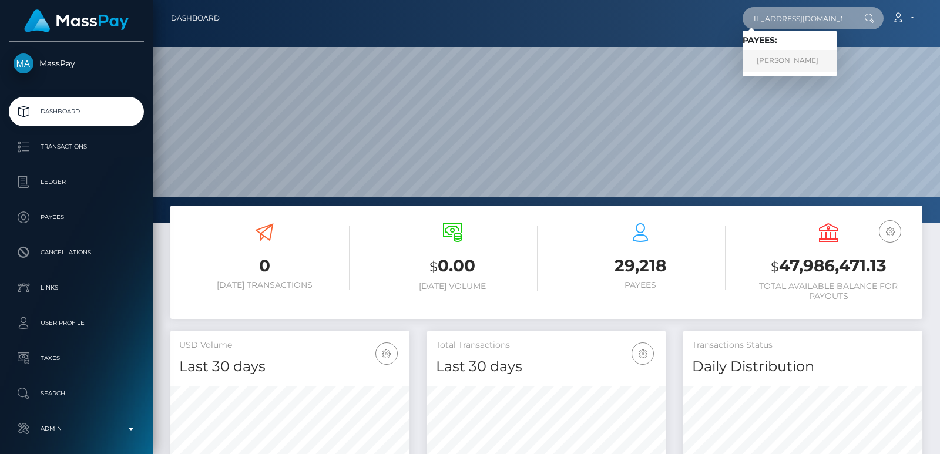
type input "crucial.ambitions@gmail.com"
click at [770, 65] on link "Tony Holmes" at bounding box center [790, 61] width 94 height 22
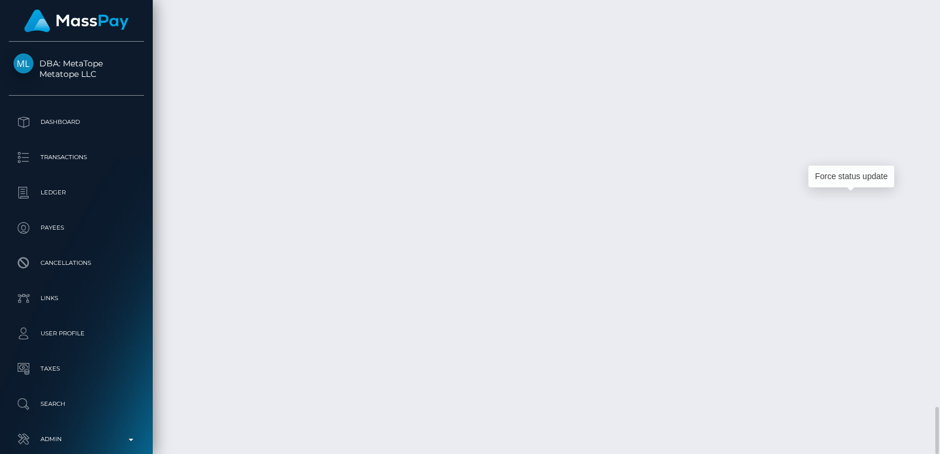
scroll to position [141, 239]
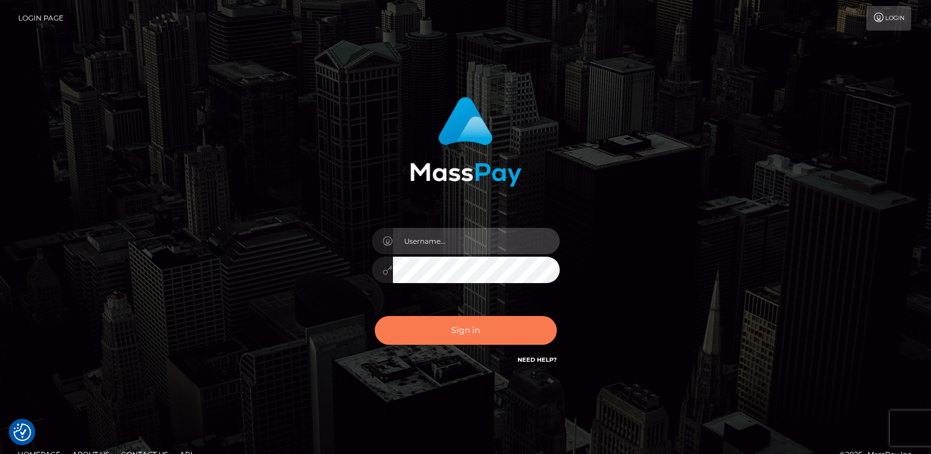
type input "[DOMAIN_NAME]"
click at [415, 329] on button "Sign in" at bounding box center [466, 330] width 182 height 29
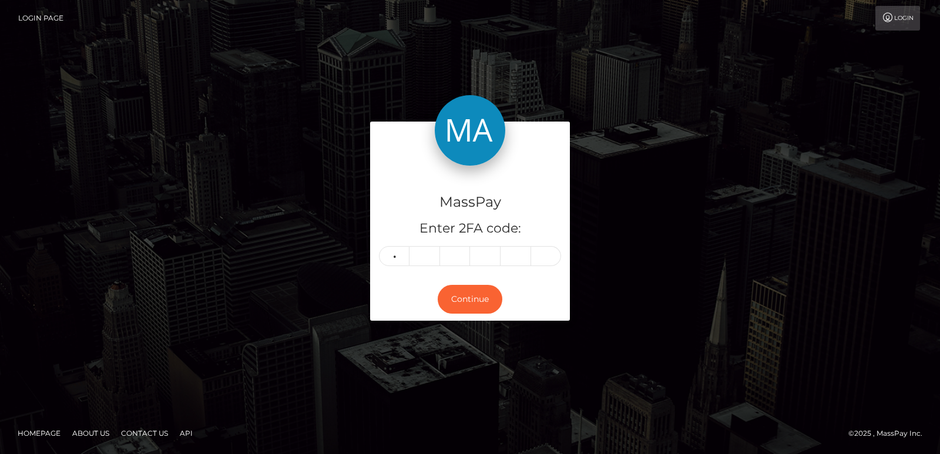
type input "5"
type input "4"
type input "5"
type input "1"
type input "4"
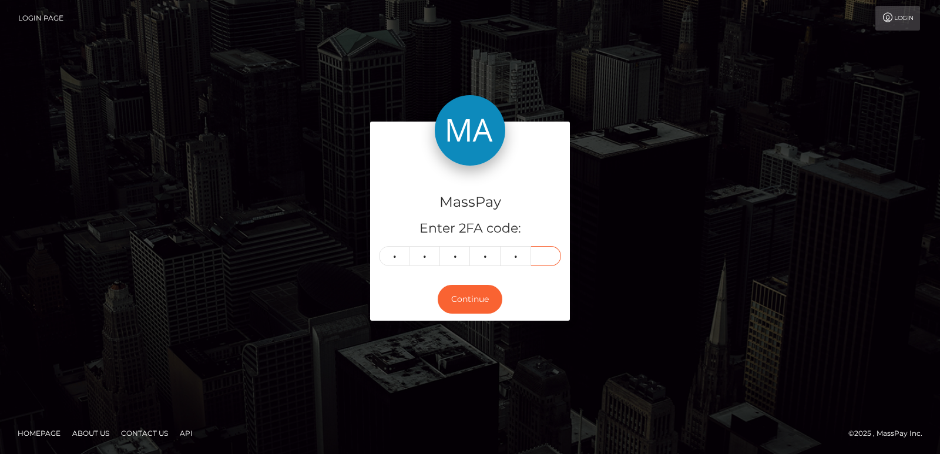
type input "3"
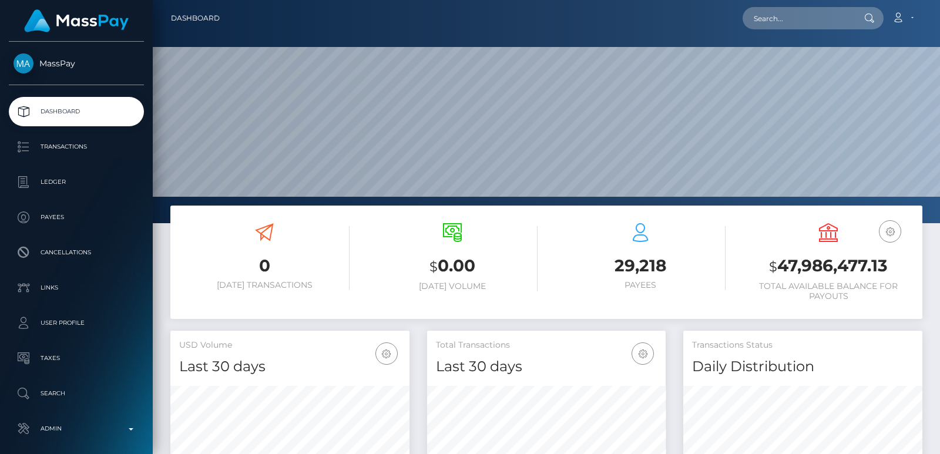
scroll to position [209, 239]
click at [777, 22] on input "text" at bounding box center [798, 18] width 110 height 22
paste input "[EMAIL_ADDRESS][DOMAIN_NAME]"
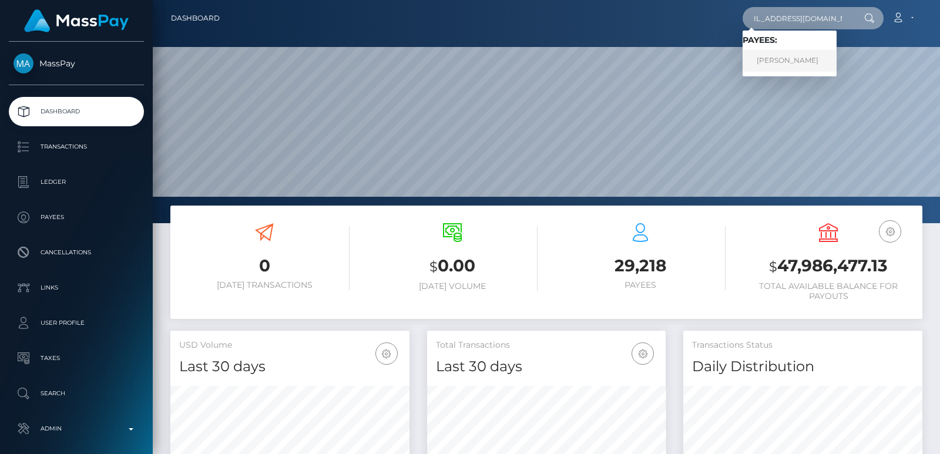
type input "[EMAIL_ADDRESS][DOMAIN_NAME]"
click at [765, 59] on link "[PERSON_NAME]" at bounding box center [790, 61] width 94 height 22
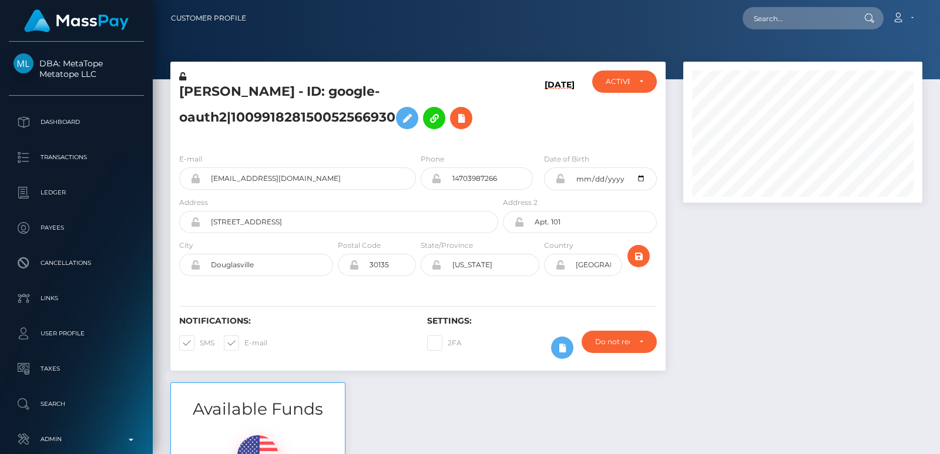
scroll to position [141, 239]
click at [770, 16] on input "text" at bounding box center [798, 18] width 110 height 22
paste input "[EMAIL_ADDRESS][DOMAIN_NAME]"
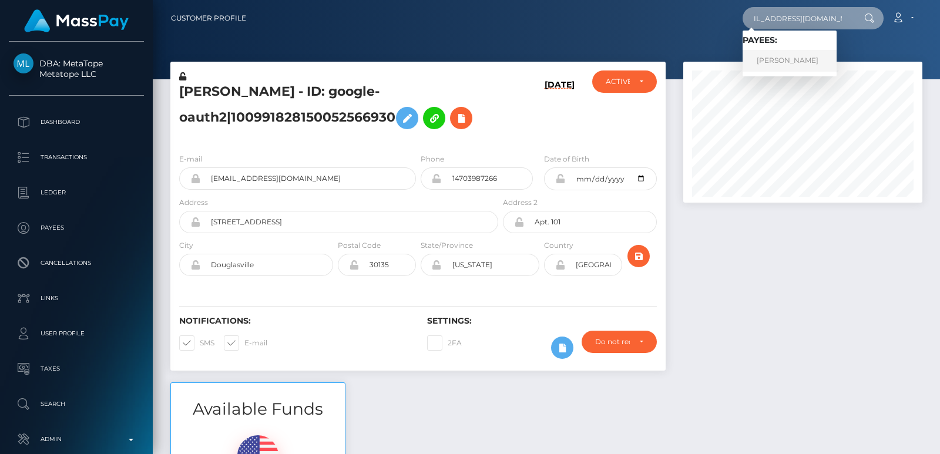
type input "[EMAIL_ADDRESS][DOMAIN_NAME]"
click at [774, 59] on link "[PERSON_NAME]" at bounding box center [790, 61] width 94 height 22
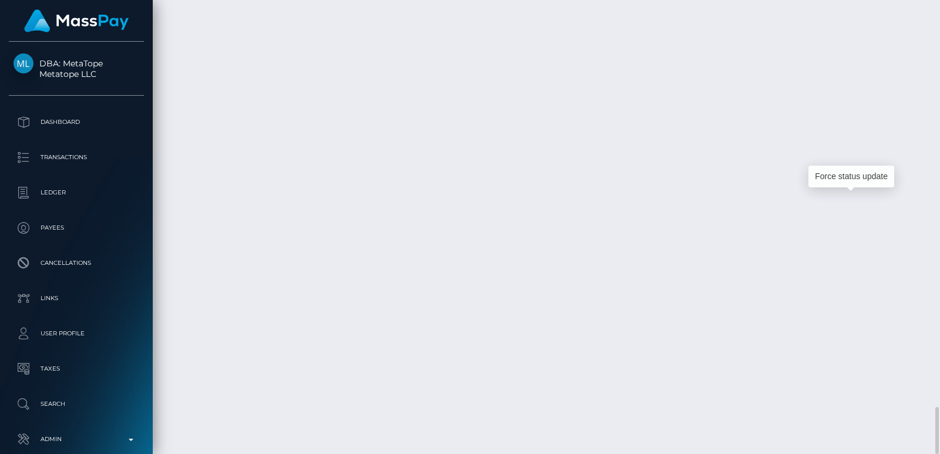
scroll to position [141, 239]
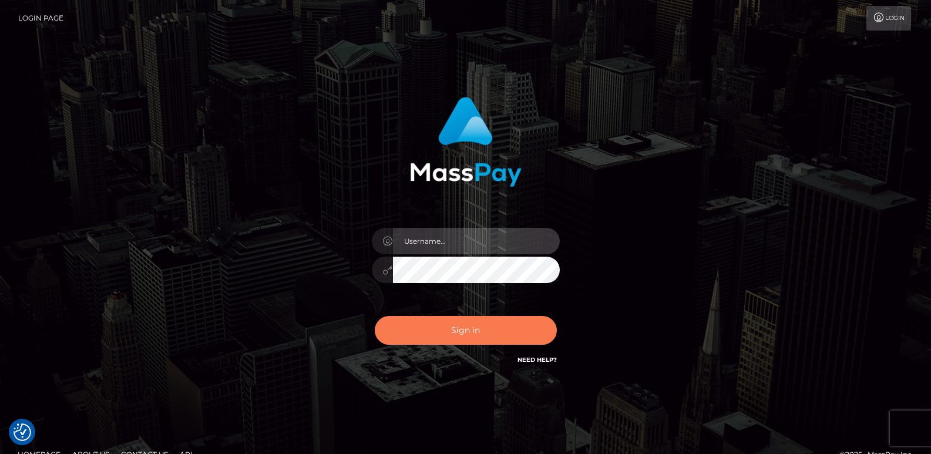
type input "ts2.es"
click at [451, 330] on button "Sign in" at bounding box center [466, 330] width 182 height 29
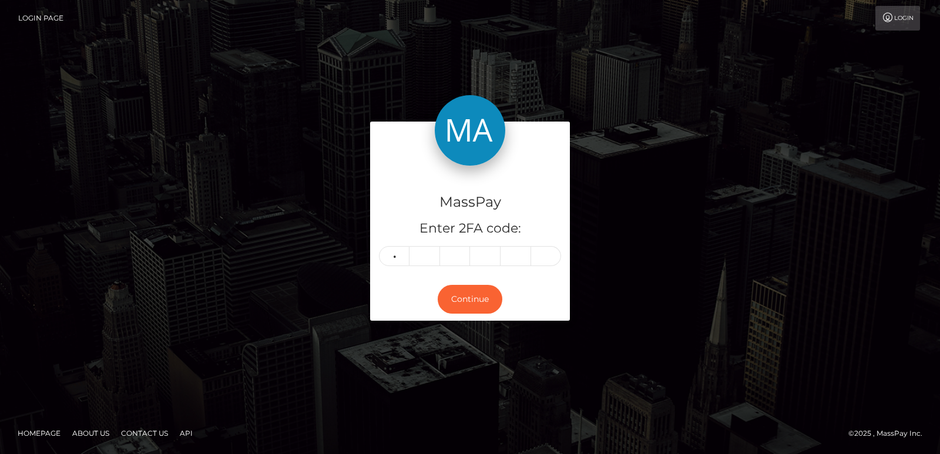
type input "9"
type input "1"
type input "9"
type input "2"
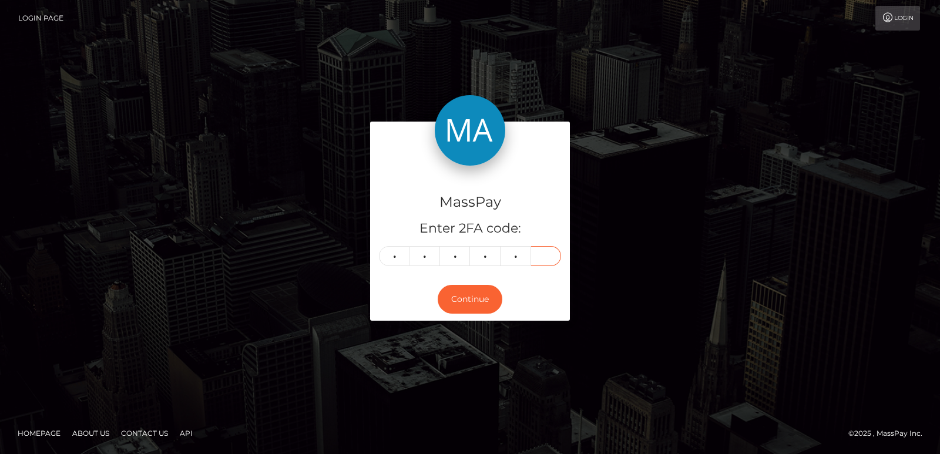
type input "4"
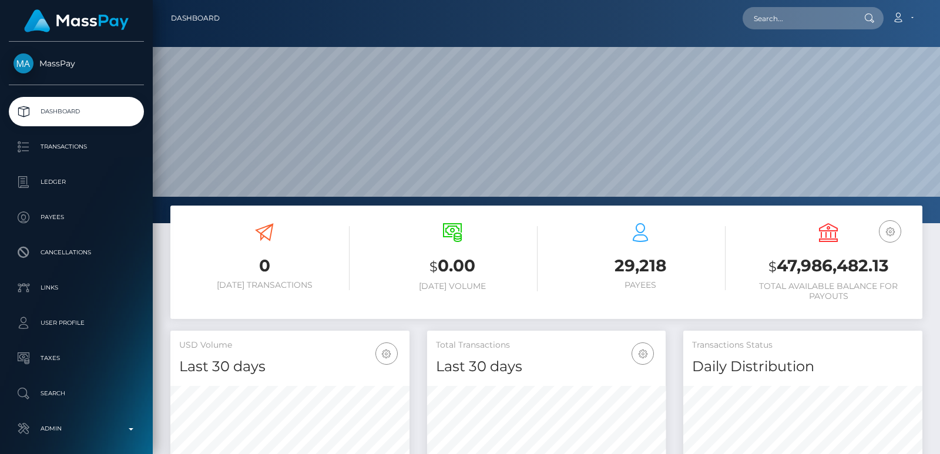
scroll to position [209, 239]
click at [795, 26] on input "text" at bounding box center [798, 18] width 110 height 22
paste input "crucial.ambitions@gmail.com"
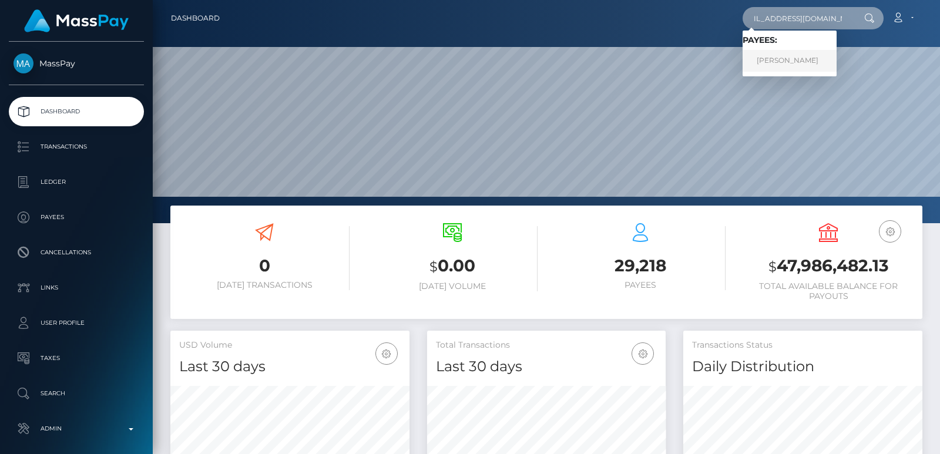
type input "crucial.ambitions@gmail.com"
click at [771, 70] on link "Tony Holmes" at bounding box center [790, 61] width 94 height 22
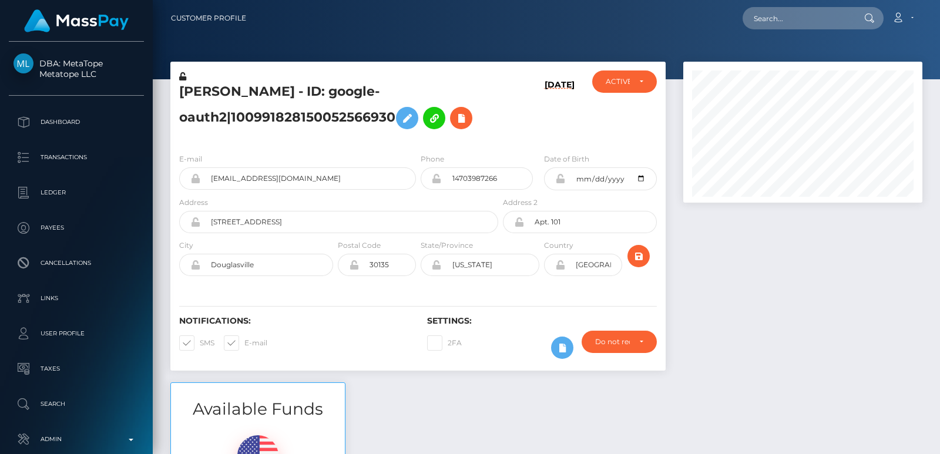
scroll to position [141, 239]
click at [787, 12] on input "text" at bounding box center [798, 18] width 110 height 22
paste input "[EMAIL_ADDRESS][DOMAIN_NAME]"
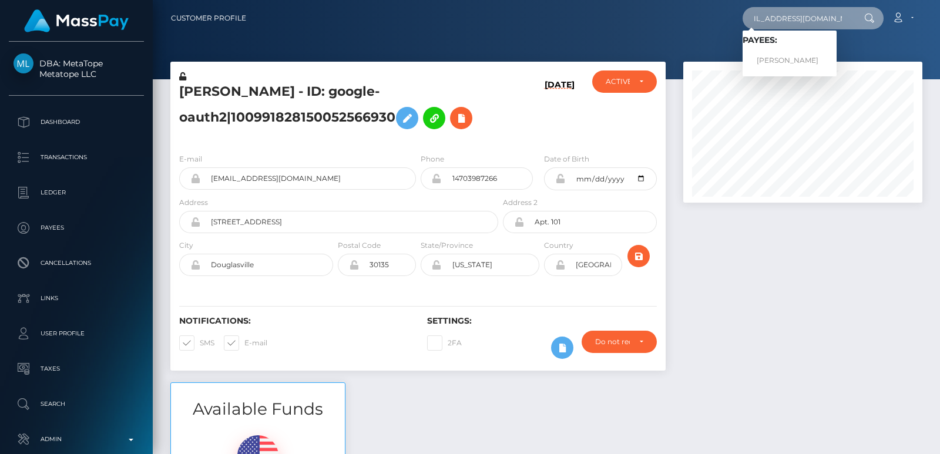
type input "[EMAIL_ADDRESS][DOMAIN_NAME]"
click at [774, 237] on div at bounding box center [802, 222] width 257 height 321
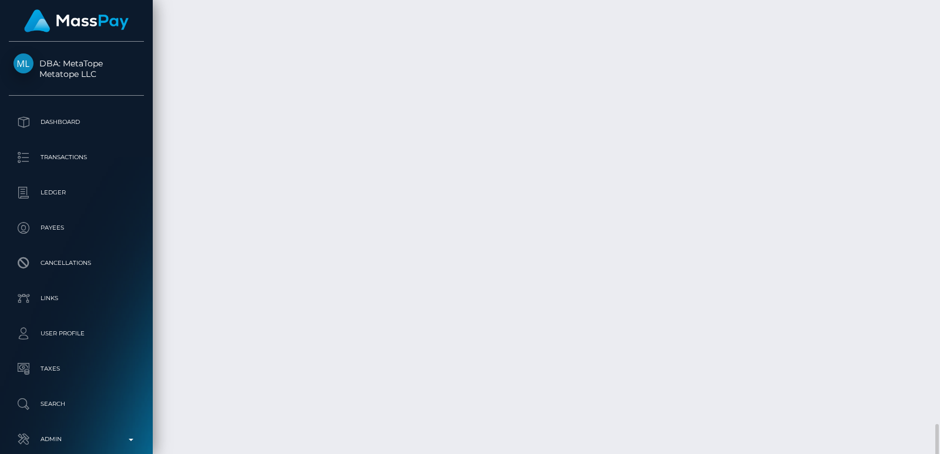
scroll to position [3912, 0]
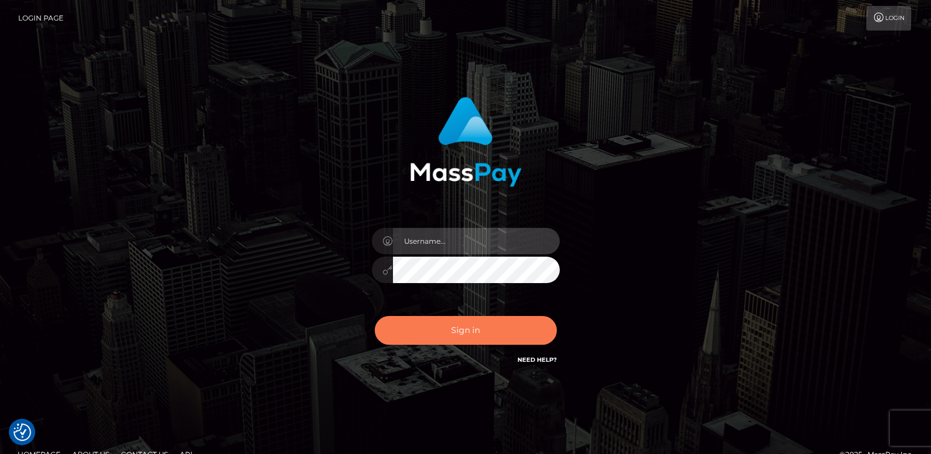
type input "[DOMAIN_NAME]"
click at [427, 331] on button "Sign in" at bounding box center [466, 330] width 182 height 29
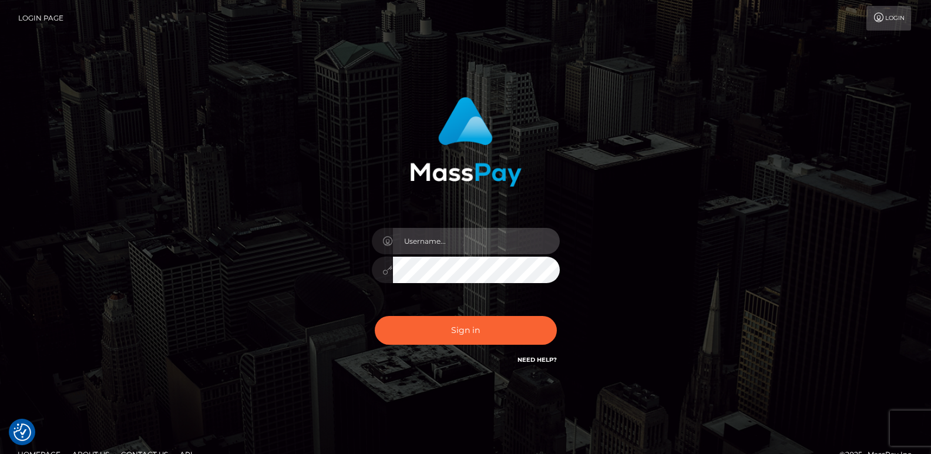
type input "[DOMAIN_NAME]"
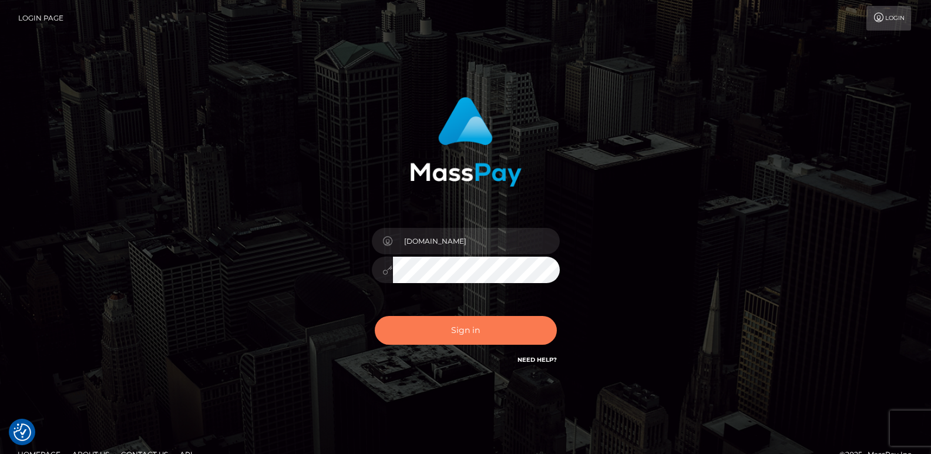
click at [427, 331] on button "Sign in" at bounding box center [466, 330] width 182 height 29
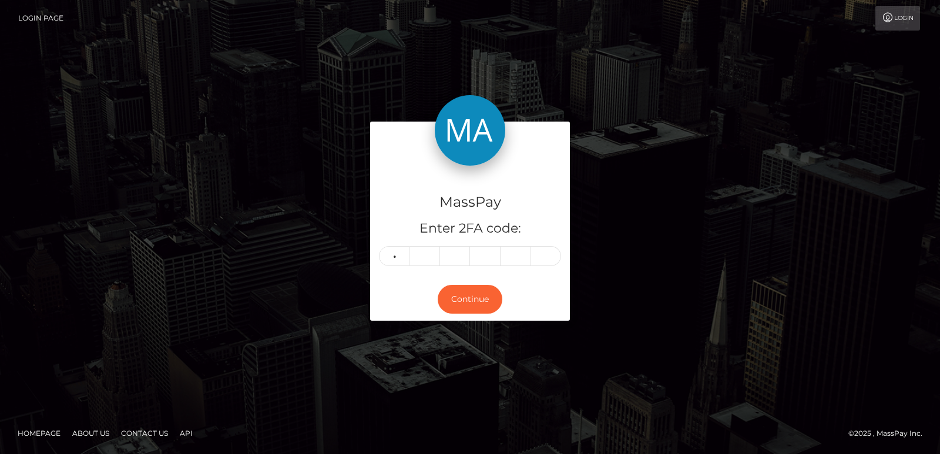
type input "7"
type input "6"
type input "7"
type input "8"
type input "9"
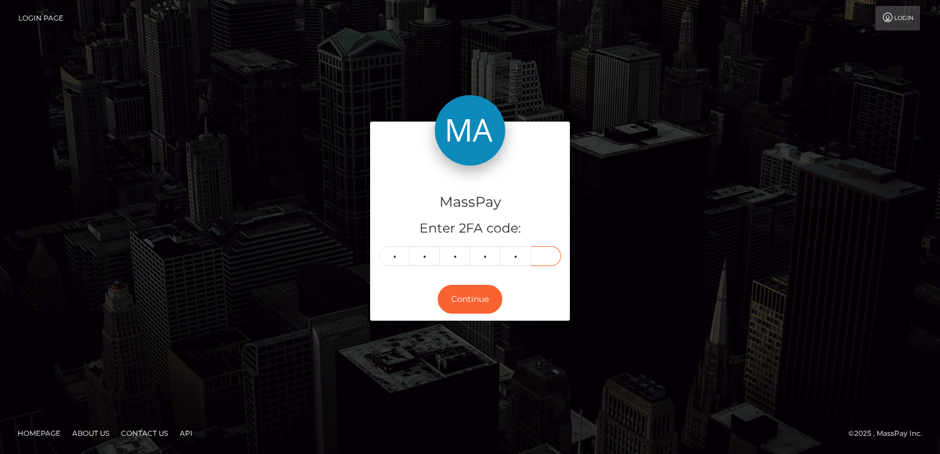
type input "5"
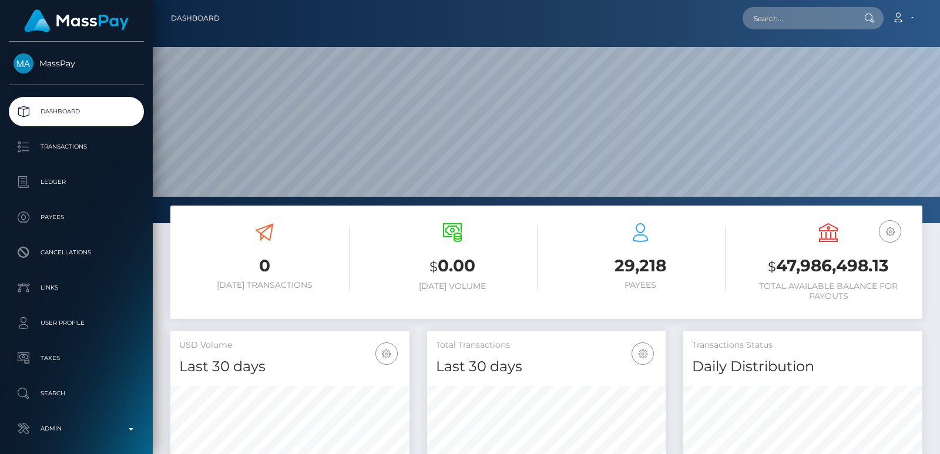
scroll to position [209, 239]
click at [785, 23] on input "text" at bounding box center [798, 18] width 110 height 22
paste input "kilian.lueck.2002@gmail.com"
type input "kilian.lueck.2002@gmail.com"
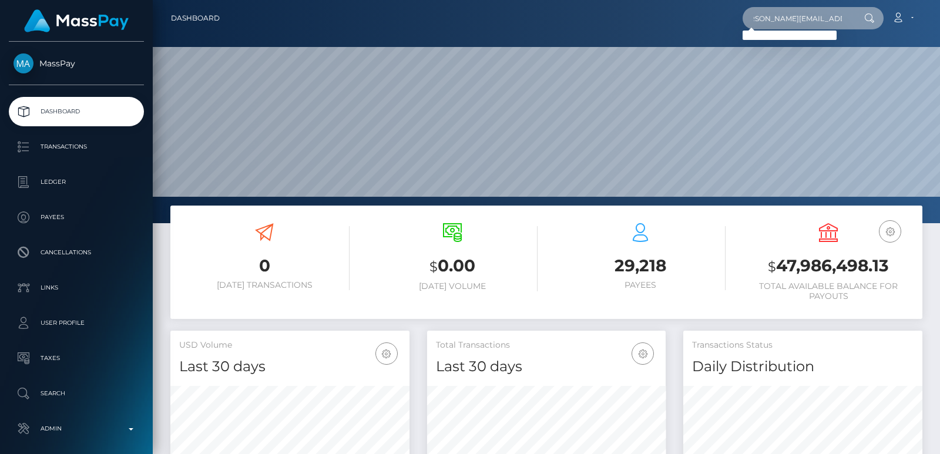
scroll to position [0, 0]
click at [785, 20] on input "kilian.lueck.2002@gmail.com" at bounding box center [798, 18] width 110 height 22
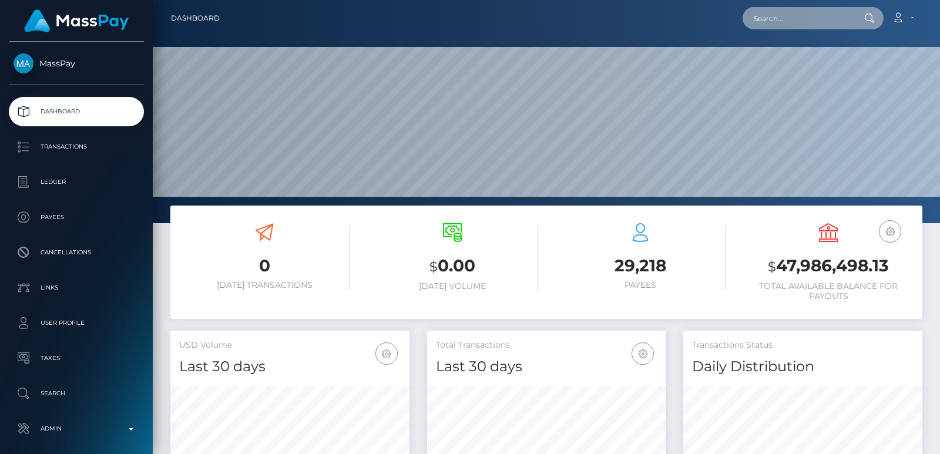
paste input "kilian.lueck.2002@gmail.com"
type input "kilian.lueck.2002@gmail.com"
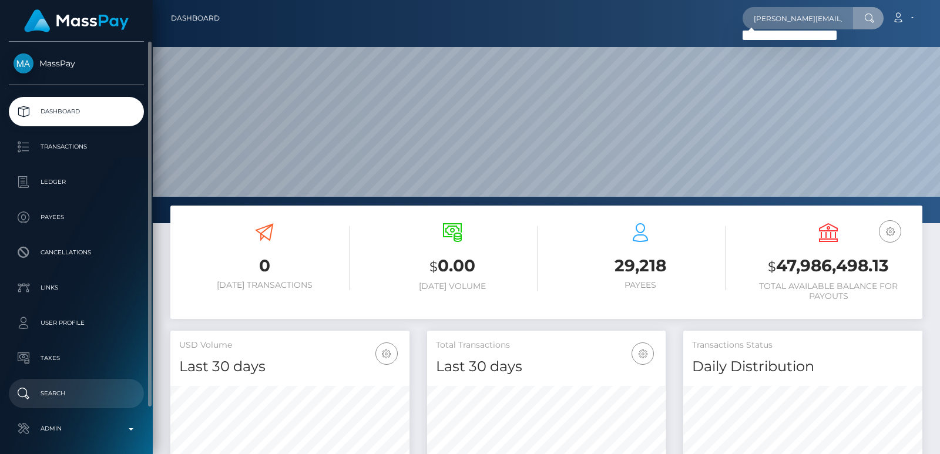
click at [92, 402] on p "Search" at bounding box center [77, 394] width 126 height 18
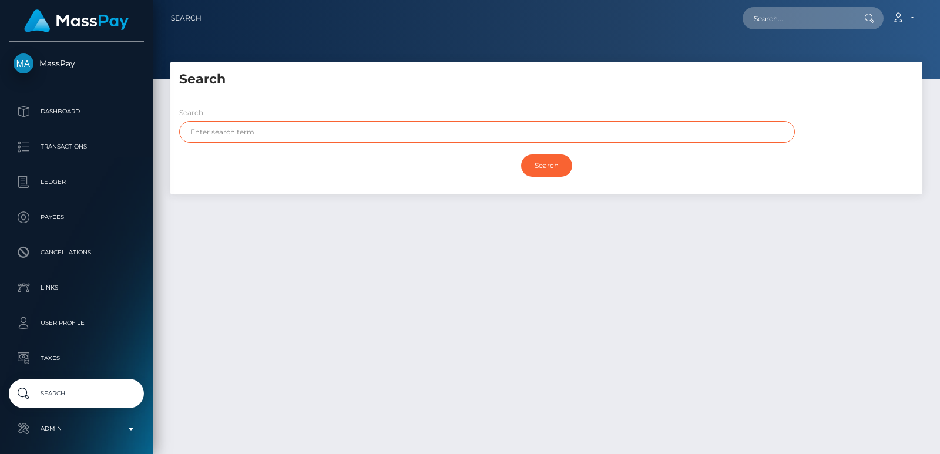
click at [251, 126] on input "text" at bounding box center [487, 132] width 616 height 22
paste input "[PERSON_NAME]"
type input "[PERSON_NAME]"
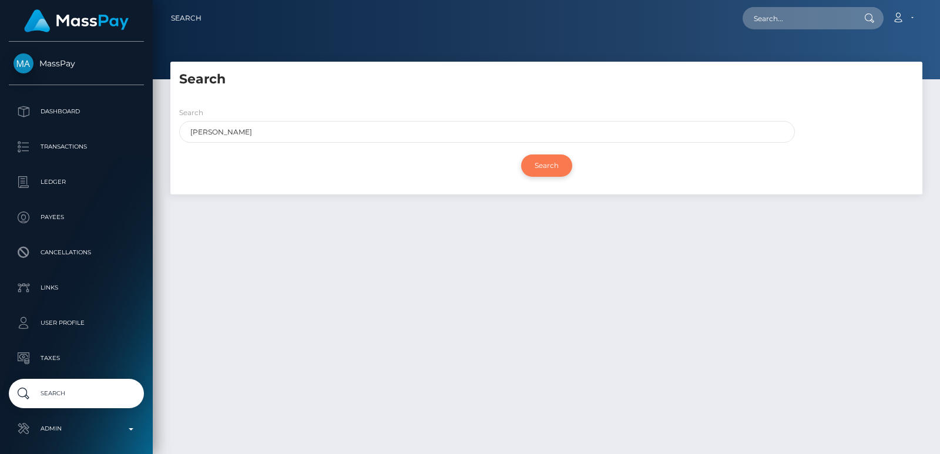
click at [534, 164] on input "Search" at bounding box center [546, 166] width 51 height 22
click at [543, 164] on input "Search" at bounding box center [546, 166] width 51 height 22
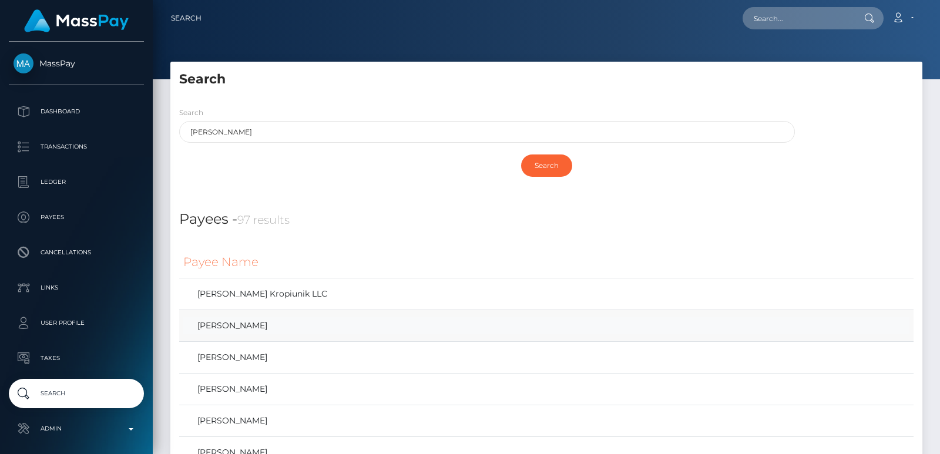
click at [239, 321] on link "[PERSON_NAME]" at bounding box center [546, 325] width 726 height 17
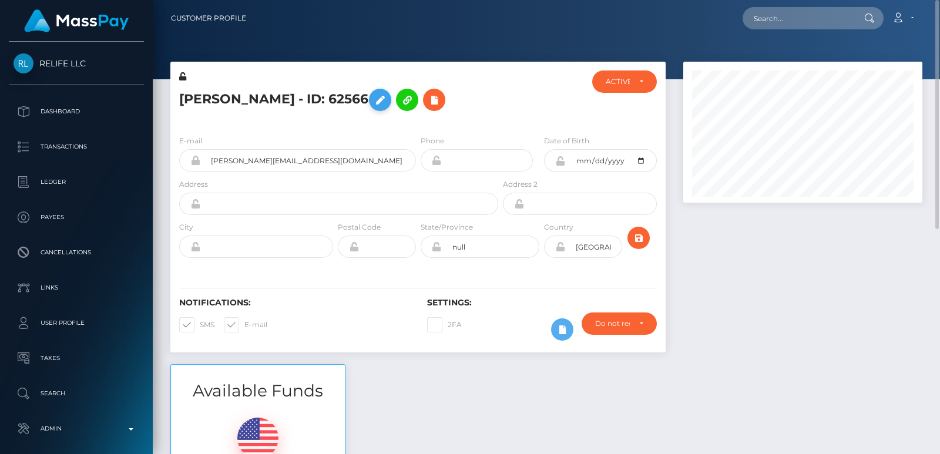
click at [373, 99] on icon at bounding box center [380, 100] width 14 height 15
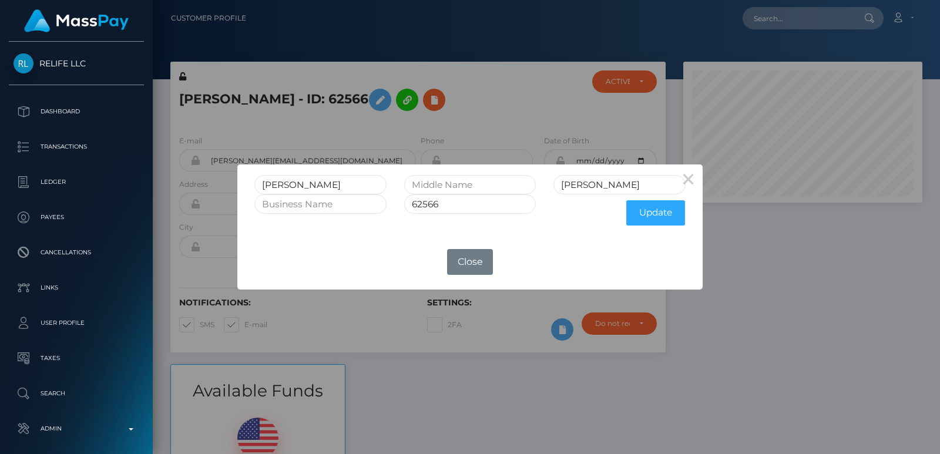
click at [696, 226] on div "Kilian Lueck 62566 Update" at bounding box center [469, 199] width 465 height 70
click at [310, 247] on div "OK No Close" at bounding box center [469, 262] width 465 height 32
click at [700, 205] on div "Kilian Lueck 62566 Update" at bounding box center [469, 199] width 465 height 70
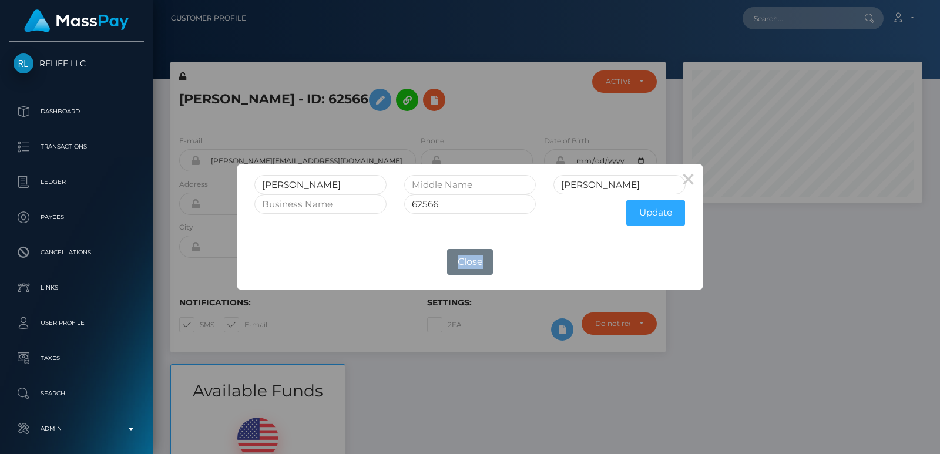
click at [700, 205] on div "Kilian Lueck 62566 Update" at bounding box center [469, 199] width 465 height 70
click at [697, 207] on div "Kilian Lueck 62566 Update" at bounding box center [469, 199] width 465 height 70
click at [546, 241] on div "× Kilian Lueck 62566 Update OK No Close" at bounding box center [469, 226] width 465 height 125
click at [253, 138] on div "× Kilian Lueck 62566 Update OK No Close" at bounding box center [470, 227] width 940 height 454
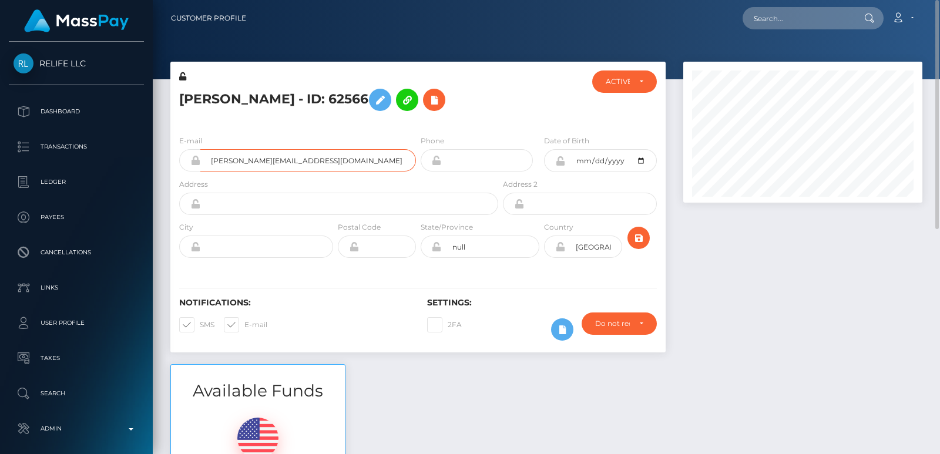
click at [256, 159] on input "kilian.lueck2002@gmail.com" at bounding box center [308, 160] width 216 height 22
click at [790, 19] on input "text" at bounding box center [798, 18] width 110 height 22
paste input "kilian.lueck2002@gmail.com"
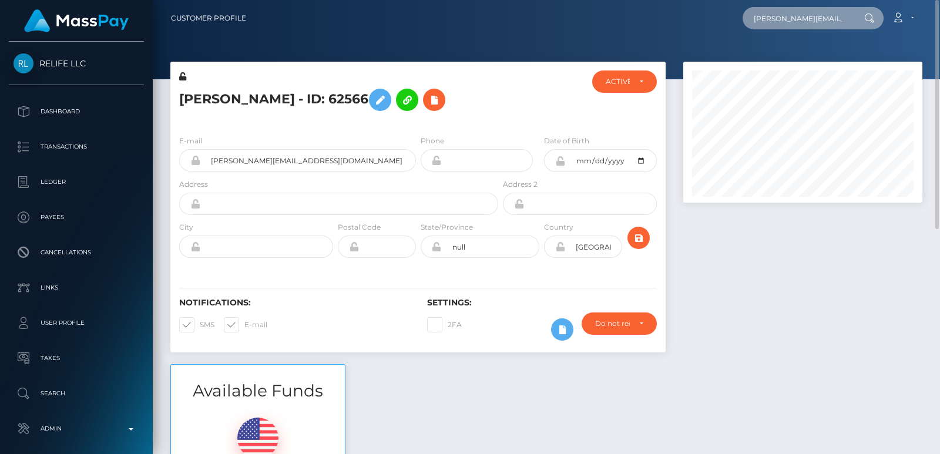
scroll to position [0, 15]
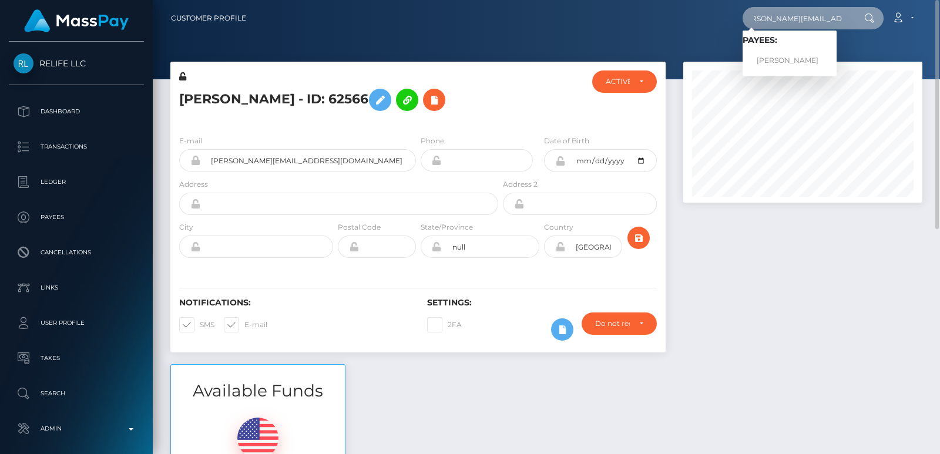
type input "kilian.lueck2002@gmail.com"
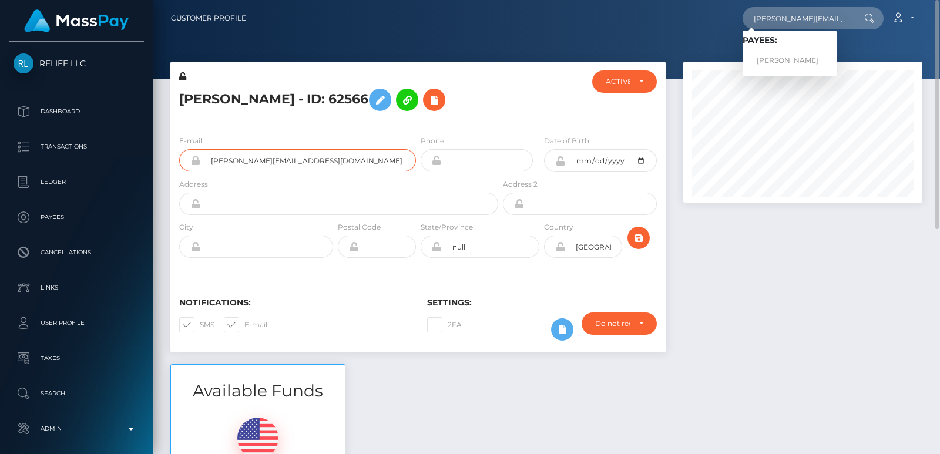
click at [237, 157] on input "kilian.lueck2002@gmail.com" at bounding box center [308, 160] width 216 height 22
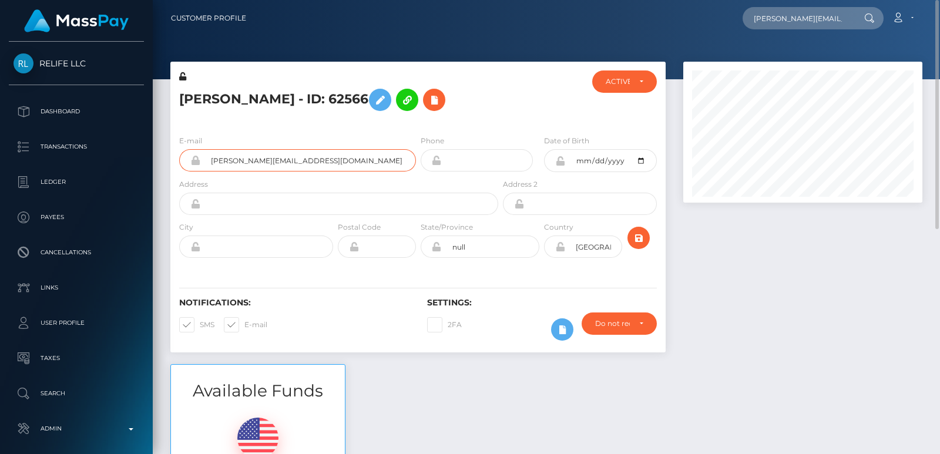
click at [237, 157] on input "kilian.lueck2002@gmail.com" at bounding box center [308, 160] width 216 height 22
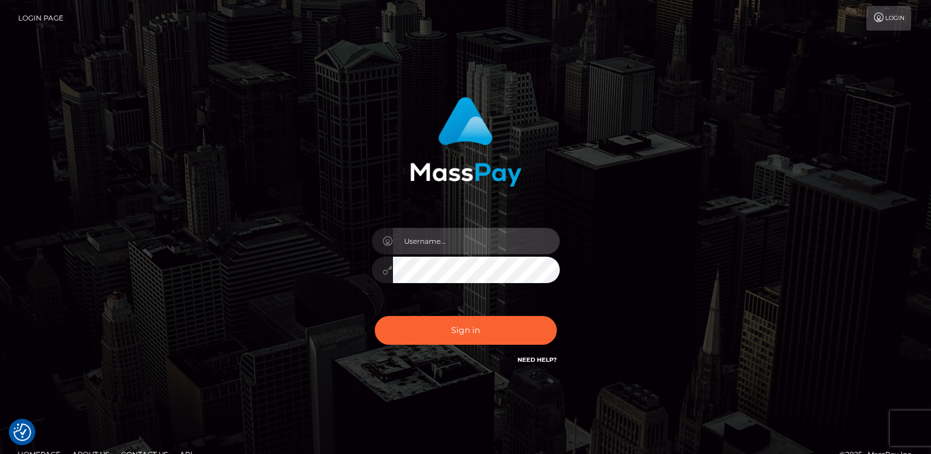
type input "ts2.es"
click at [426, 314] on div "Sign in Need Help?" at bounding box center [466, 335] width 206 height 52
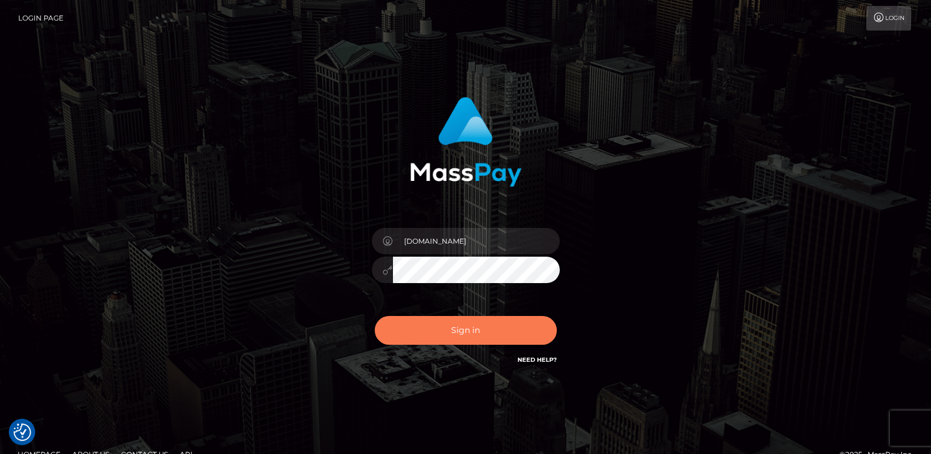
click at [426, 328] on button "Sign in" at bounding box center [466, 330] width 182 height 29
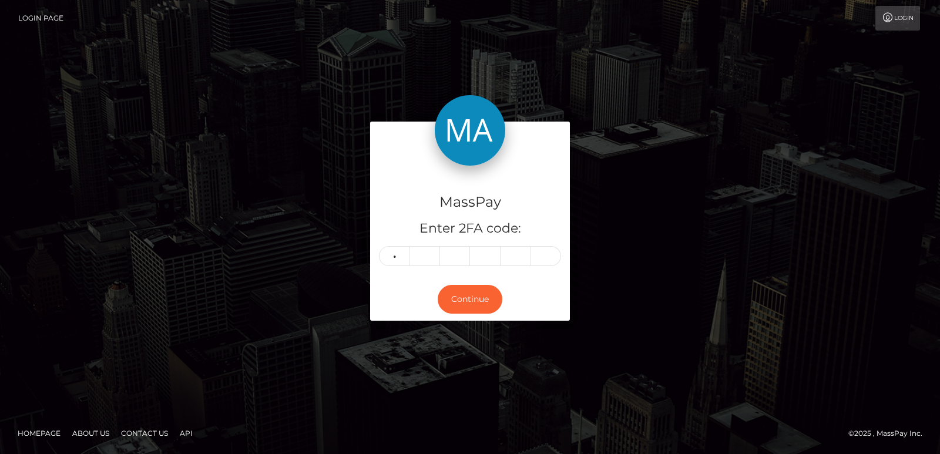
type input "2"
type input "6"
type input "2"
type input "3"
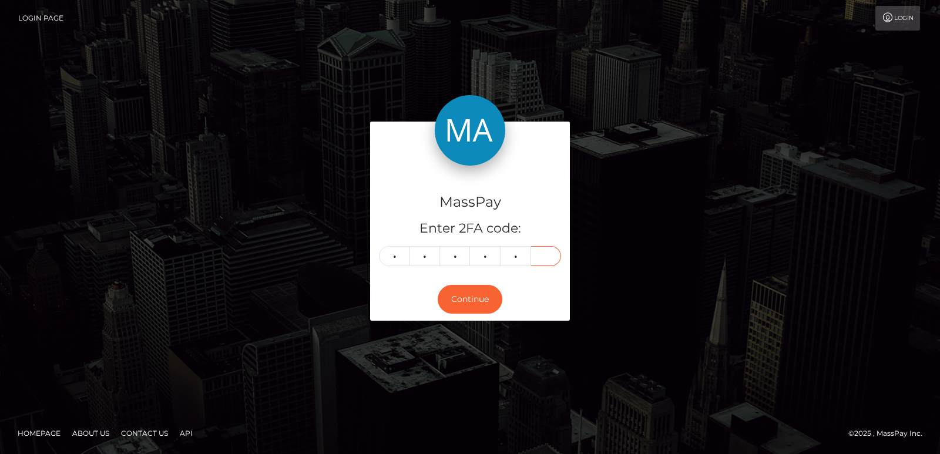
type input "0"
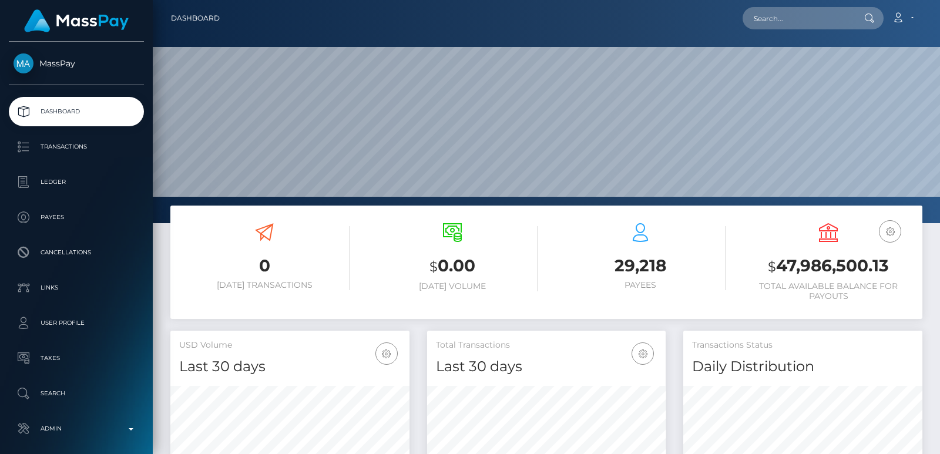
scroll to position [209, 239]
click at [810, 5] on nav "Dashboard Loading... Loading... Account Edit Profile" at bounding box center [546, 18] width 787 height 36
click at [794, 9] on input "text" at bounding box center [798, 18] width 110 height 22
paste input "[EMAIL_ADDRESS][DOMAIN_NAME]"
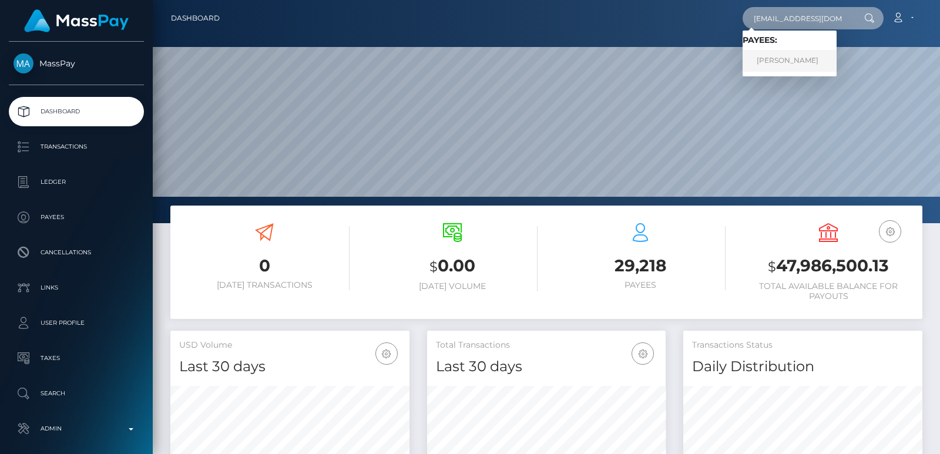
type input "[EMAIL_ADDRESS][DOMAIN_NAME]"
click at [786, 66] on link "[PERSON_NAME]" at bounding box center [790, 61] width 94 height 22
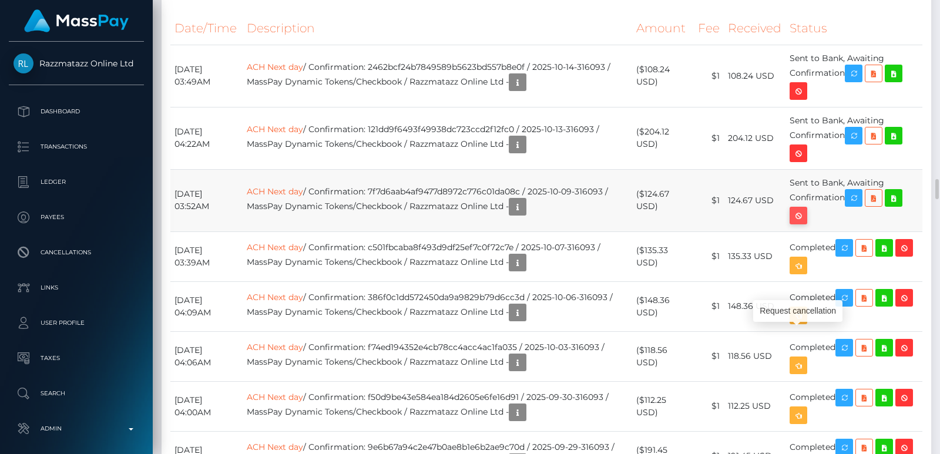
scroll to position [141, 239]
click at [805, 223] on icon "button" at bounding box center [798, 216] width 14 height 15
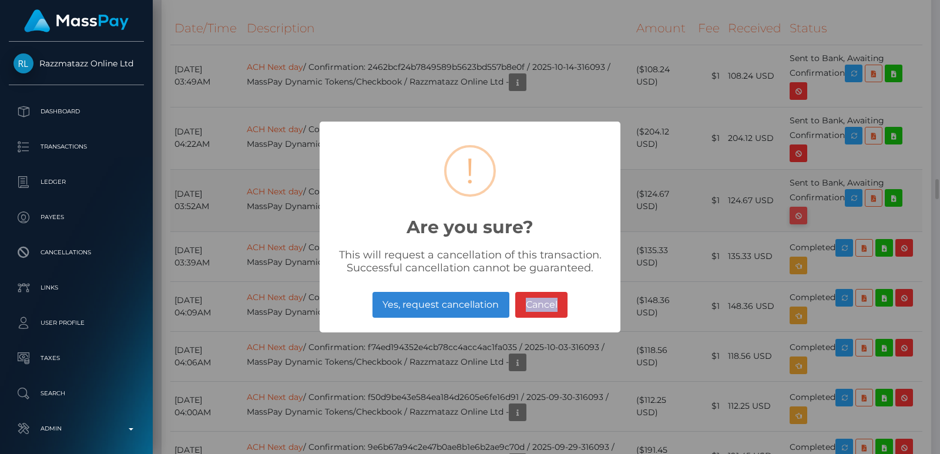
click at [810, 335] on div "× ! Are you sure? This will request a cancellation of this transaction. Success…" at bounding box center [470, 227] width 940 height 454
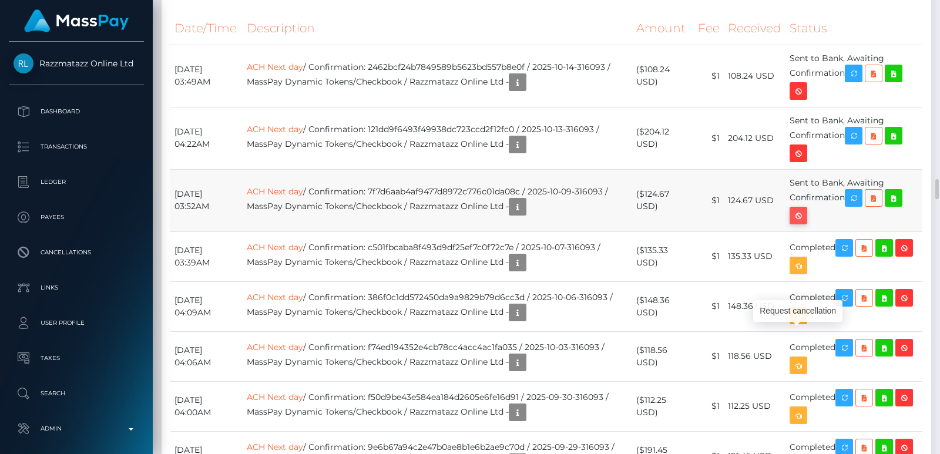
click at [805, 223] on icon "button" at bounding box center [798, 216] width 14 height 15
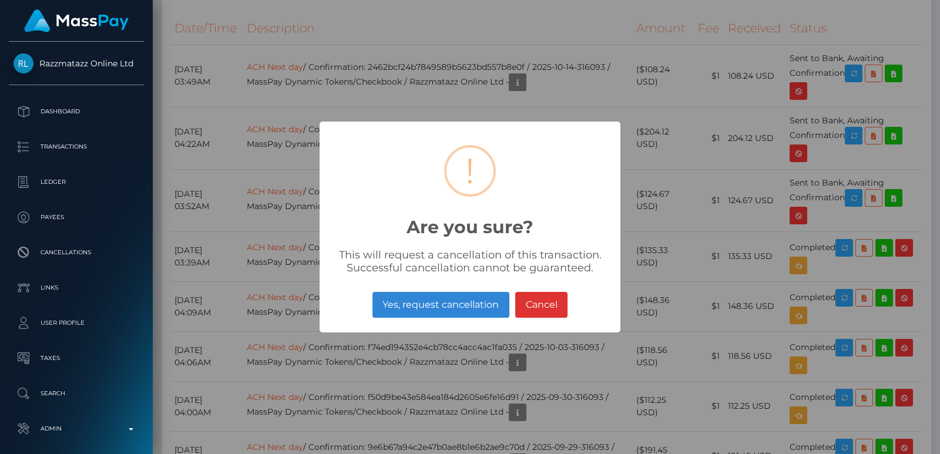
click at [775, 330] on div "× ! Are you sure? This will request a cancellation of this transaction. Success…" at bounding box center [470, 227] width 940 height 454
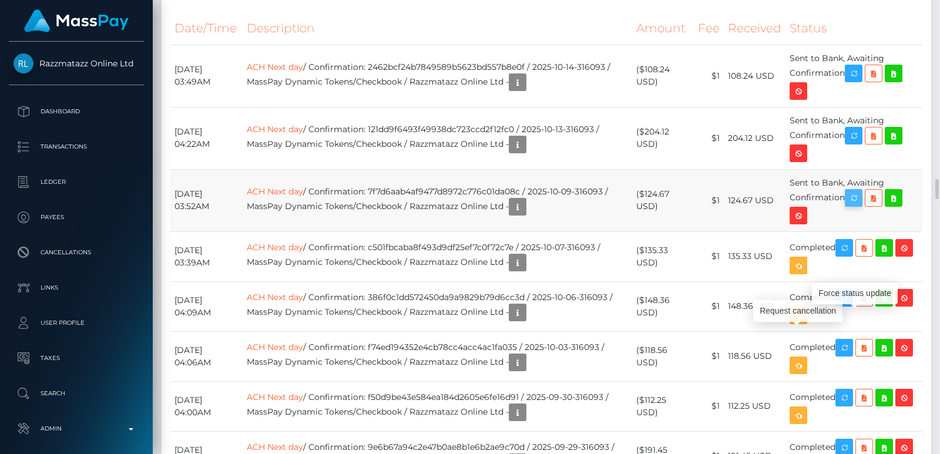
click at [859, 206] on icon "button" at bounding box center [854, 198] width 14 height 15
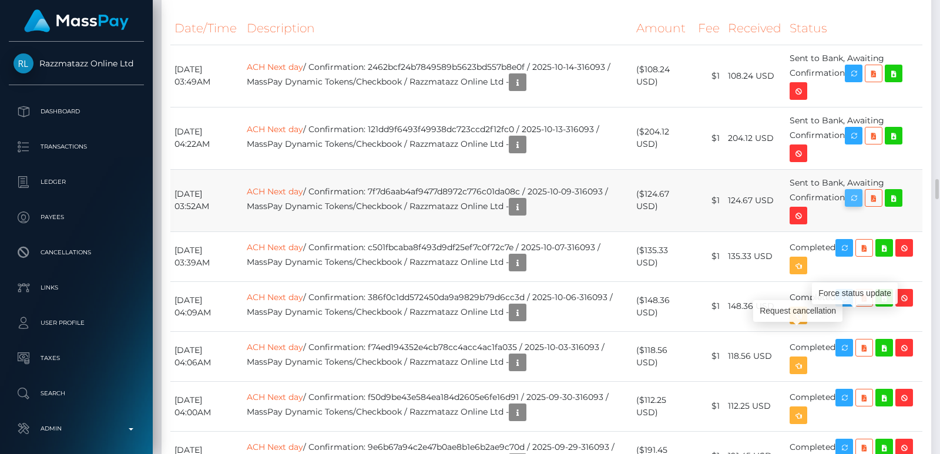
click at [859, 206] on icon "button" at bounding box center [854, 198] width 14 height 15
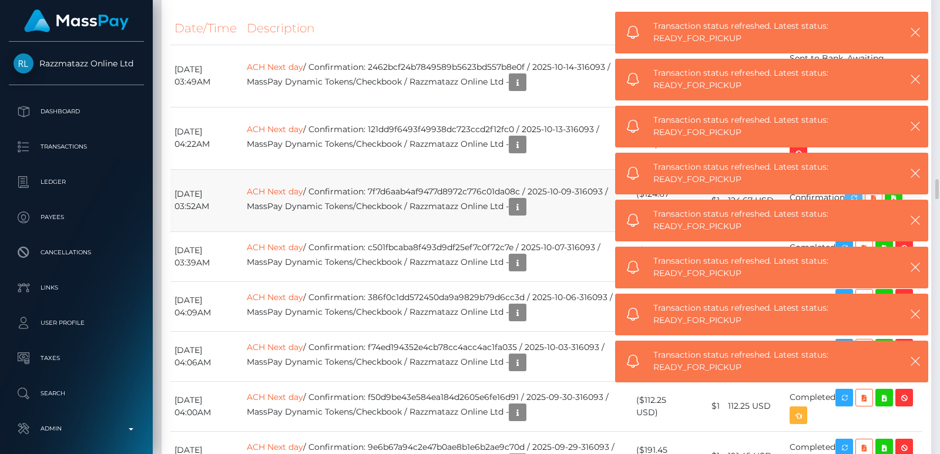
click at [860, 349] on span "Transaction status refreshed. Latest status: READY_FOR_PICKUP" at bounding box center [770, 361] width 234 height 25
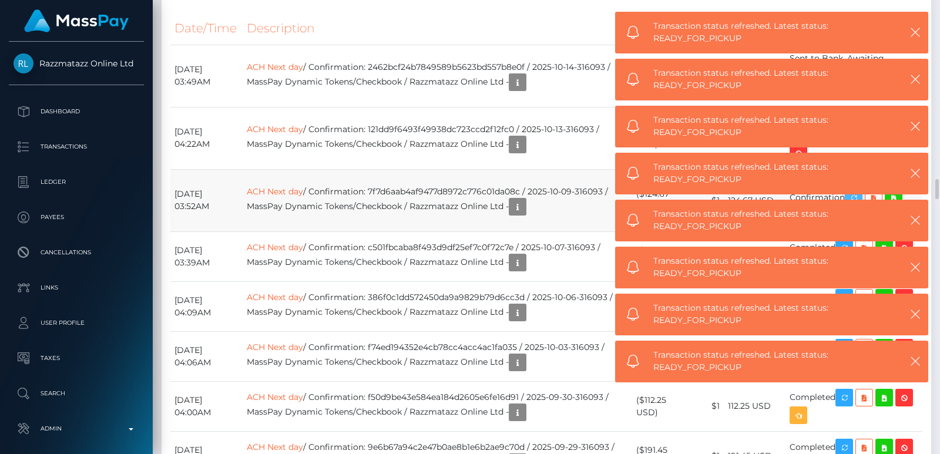
click at [860, 349] on span "Transaction status refreshed. Latest status: READY_FOR_PICKUP" at bounding box center [770, 361] width 234 height 25
click at [918, 363] on icon "button" at bounding box center [915, 361] width 12 height 12
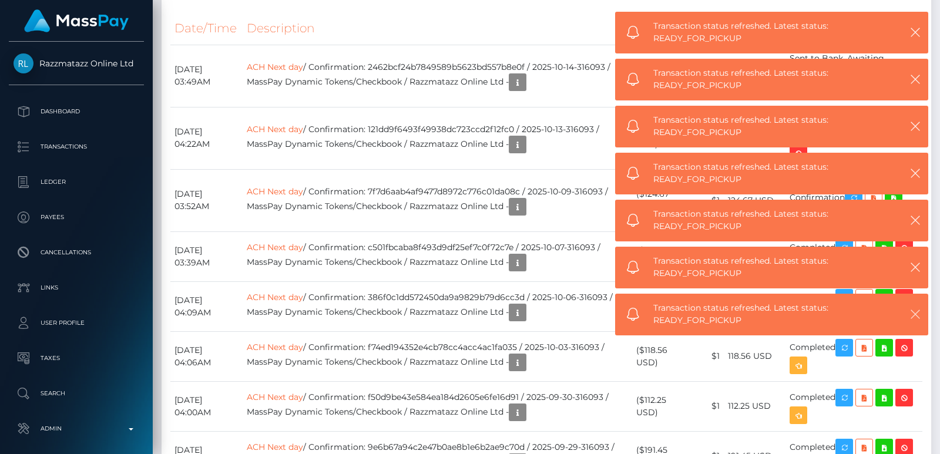
click at [919, 313] on icon "button" at bounding box center [915, 314] width 12 height 12
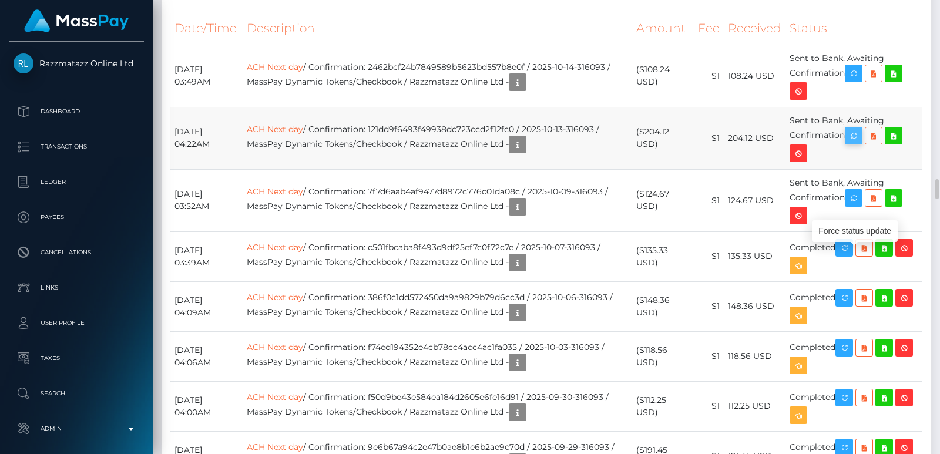
click at [861, 143] on icon "button" at bounding box center [854, 136] width 14 height 15
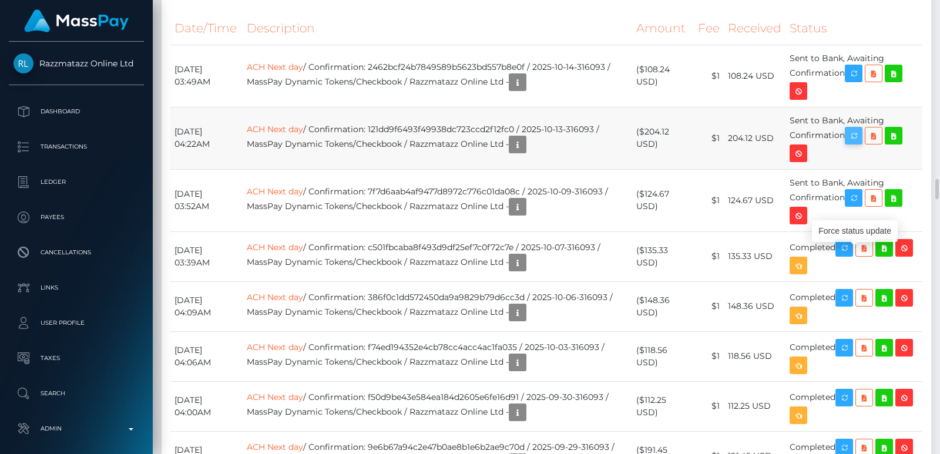
click at [861, 143] on icon "button" at bounding box center [854, 136] width 14 height 15
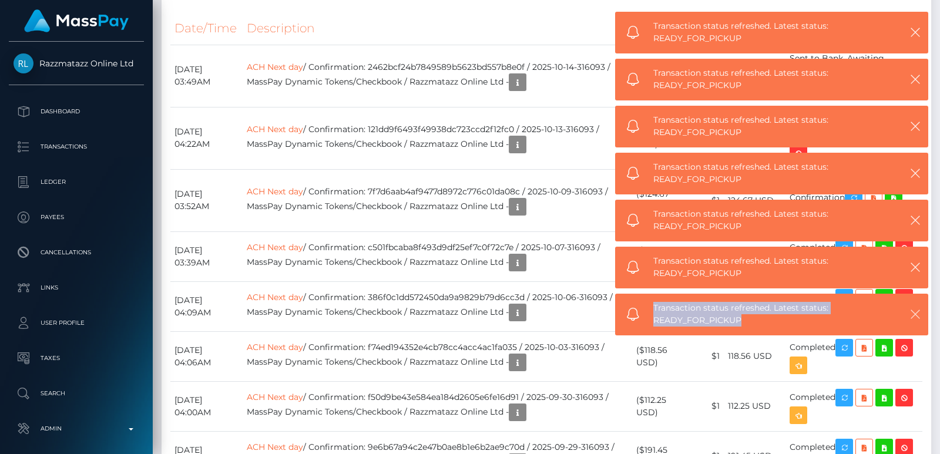
click at [918, 308] on icon "button" at bounding box center [915, 314] width 12 height 12
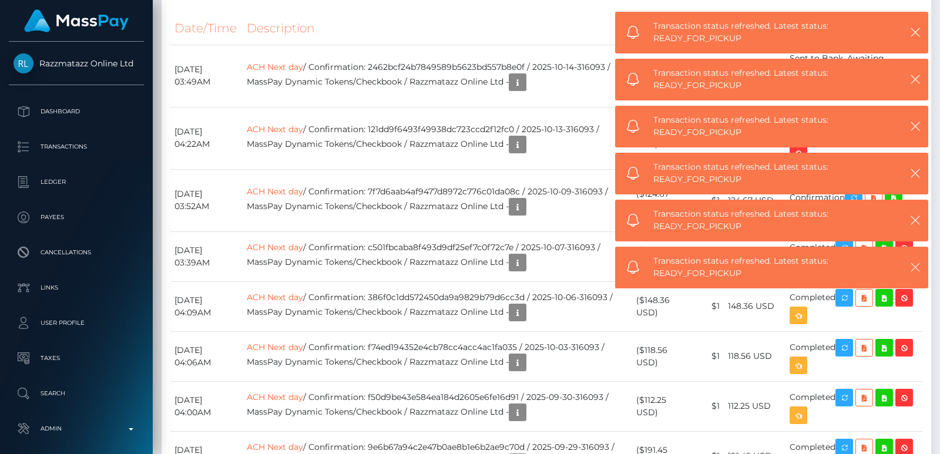
click at [917, 273] on icon "button" at bounding box center [915, 267] width 12 height 12
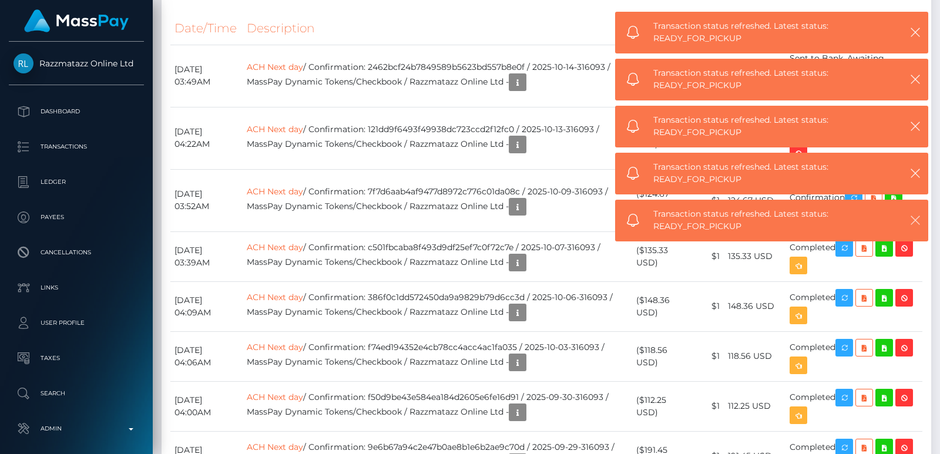
click at [920, 217] on icon "button" at bounding box center [915, 220] width 12 height 12
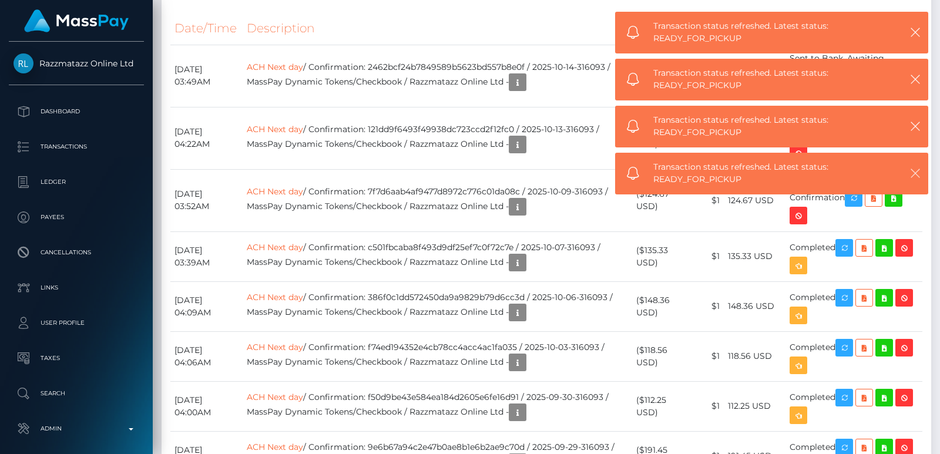
click at [918, 170] on icon "button" at bounding box center [915, 173] width 12 height 12
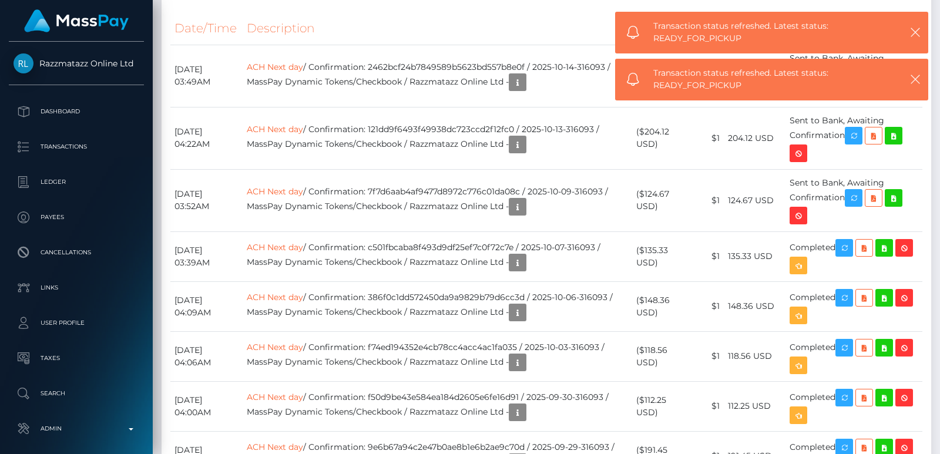
click at [918, 106] on div "Transaction status refreshed. Latest status: READY_FOR_PICKUP" at bounding box center [771, 85] width 313 height 42
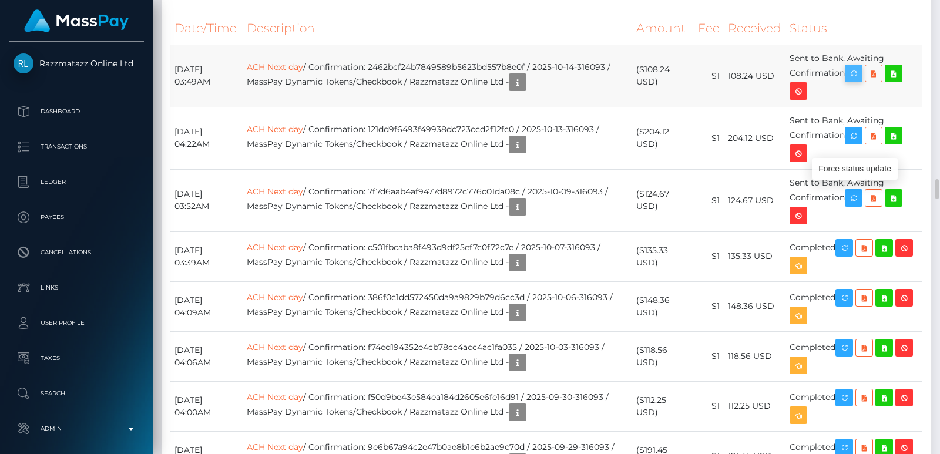
click at [859, 81] on icon "button" at bounding box center [854, 73] width 14 height 15
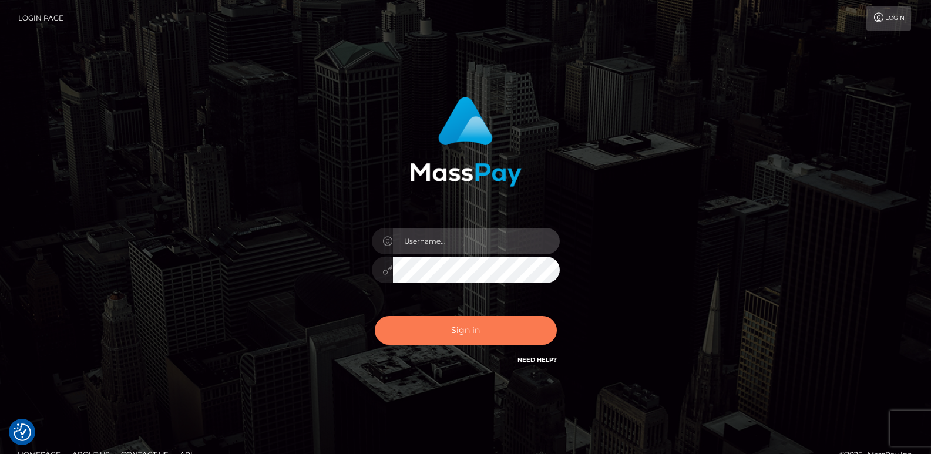
type input "[DOMAIN_NAME]"
click at [434, 326] on button "Sign in" at bounding box center [466, 330] width 182 height 29
type input "[DOMAIN_NAME]"
click at [439, 326] on button "Sign in" at bounding box center [466, 330] width 182 height 29
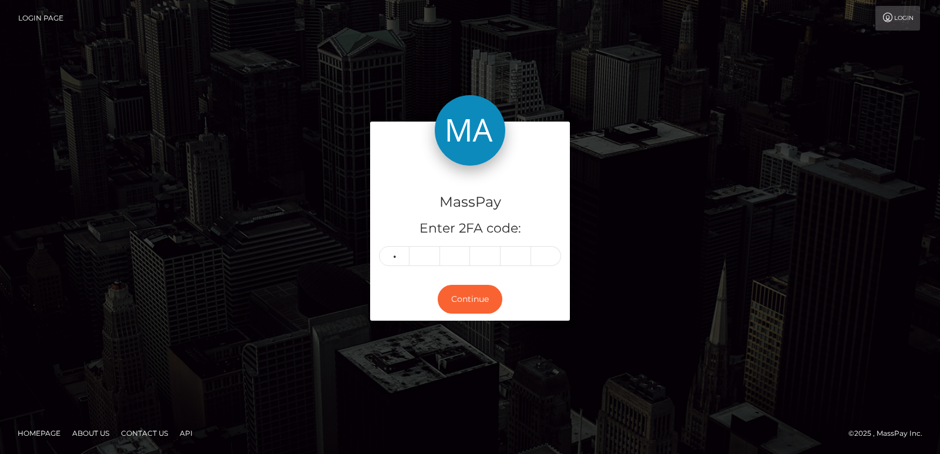
type input "4"
type input "8"
type input "7"
type input "8"
type input "0"
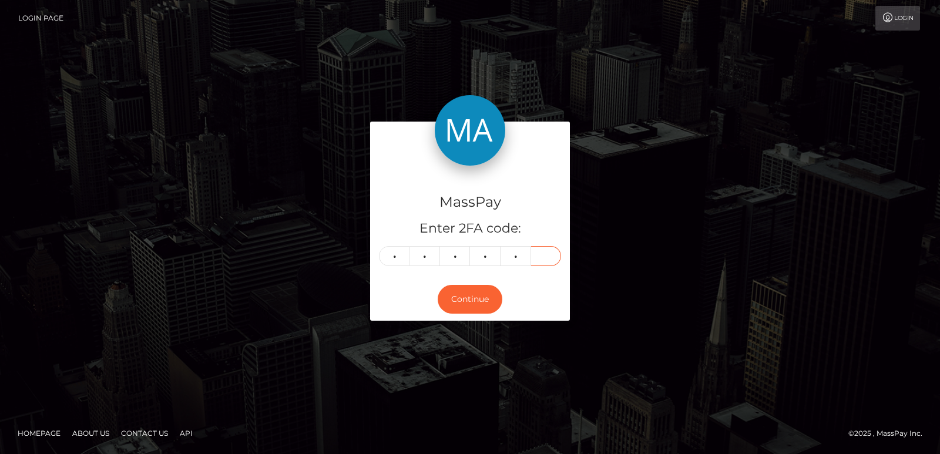
type input "2"
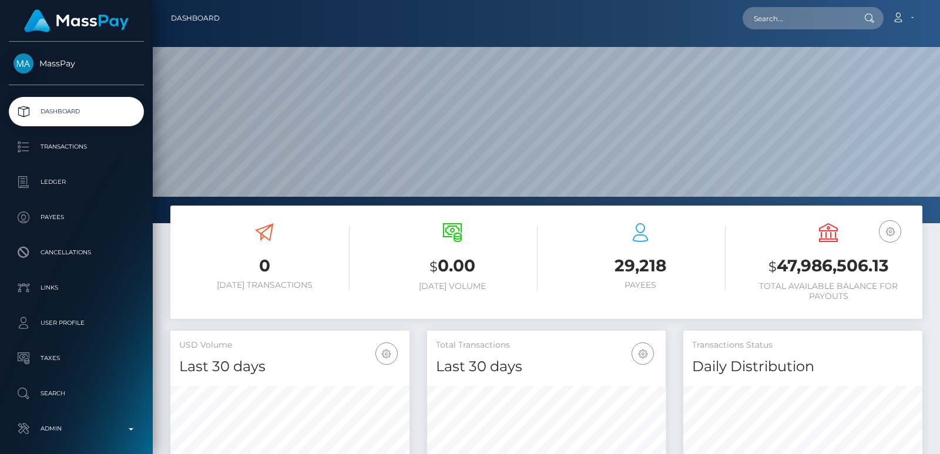
scroll to position [209, 239]
click at [790, 19] on input "text" at bounding box center [798, 18] width 110 height 22
paste input "winklerandrea58@gmail.com"
type input "winklerandrea58@gmail.com"
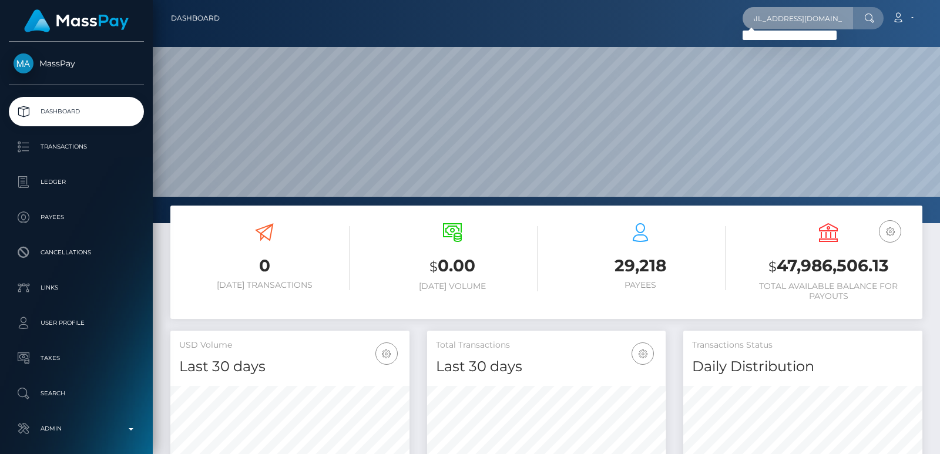
scroll to position [0, 0]
click at [784, 10] on input "winklerandrea58@gmail.com" at bounding box center [798, 18] width 110 height 22
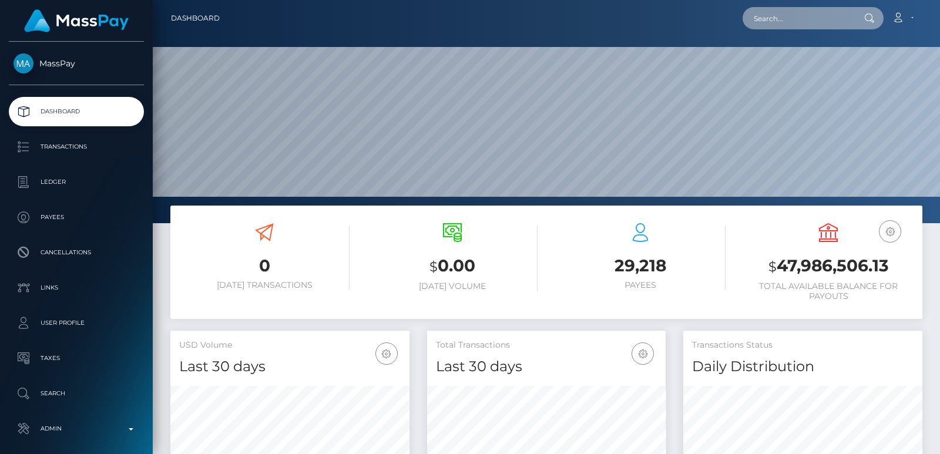
paste input "[EMAIL_ADDRESS][DOMAIN_NAME]"
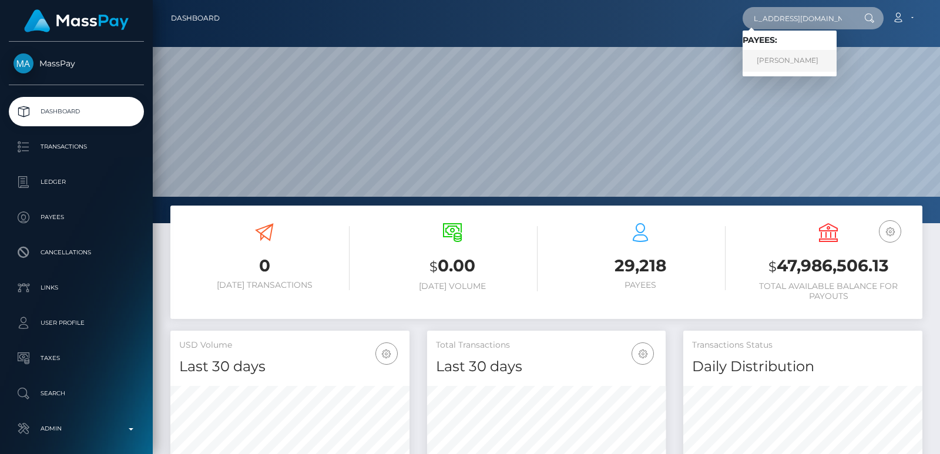
type input "[EMAIL_ADDRESS][DOMAIN_NAME]"
click at [783, 58] on link "Andrea Winkler" at bounding box center [790, 61] width 94 height 22
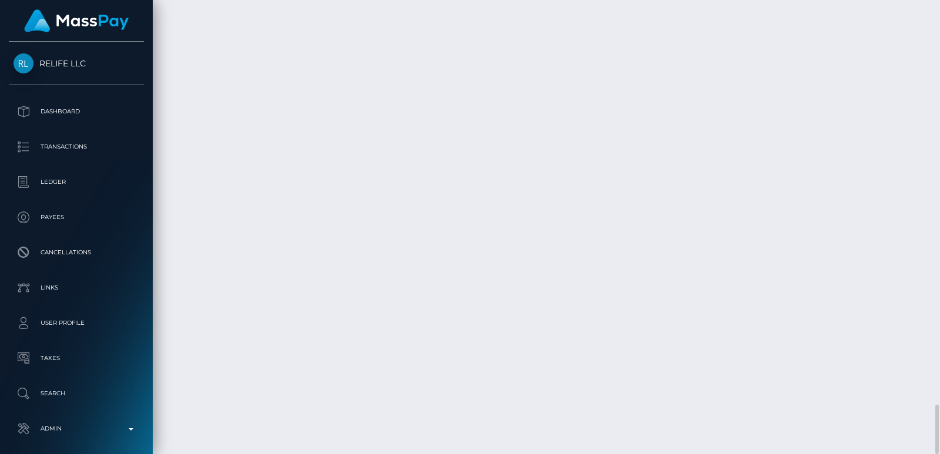
scroll to position [141, 239]
click at [424, 168] on div "Additional Info" at bounding box center [411, 171] width 76 height 22
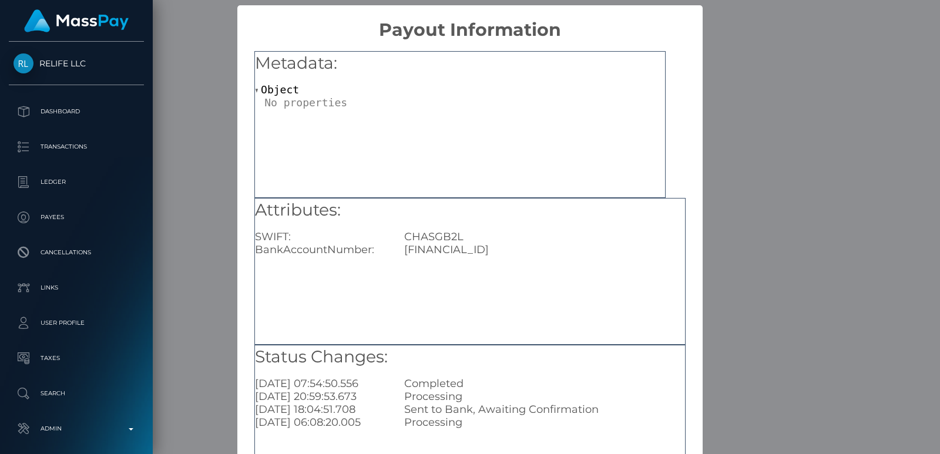
click at [418, 170] on div "Metadata: Object" at bounding box center [459, 124] width 411 height 147
click at [230, 81] on div "× Payout Information Metadata: Object Attributes: SWIFT: CHASGB2L BankAccountNu…" at bounding box center [470, 227] width 940 height 454
